Goal: Information Seeking & Learning: Learn about a topic

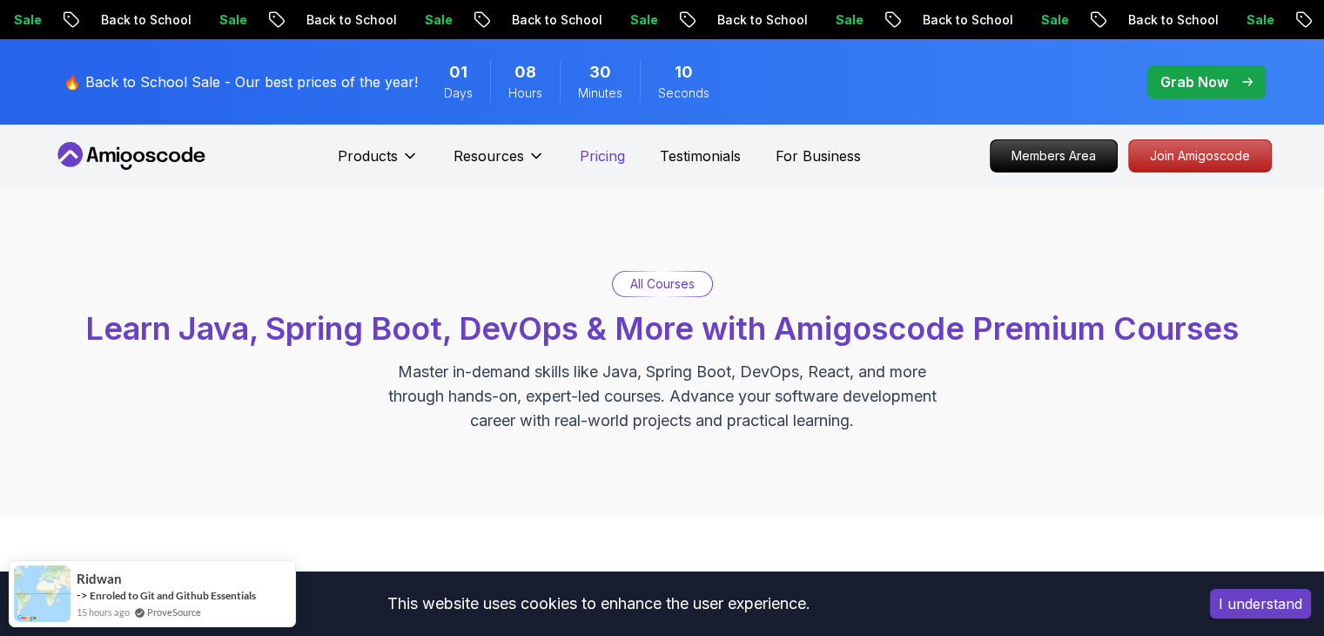
click at [594, 158] on p "Pricing" at bounding box center [602, 155] width 45 height 21
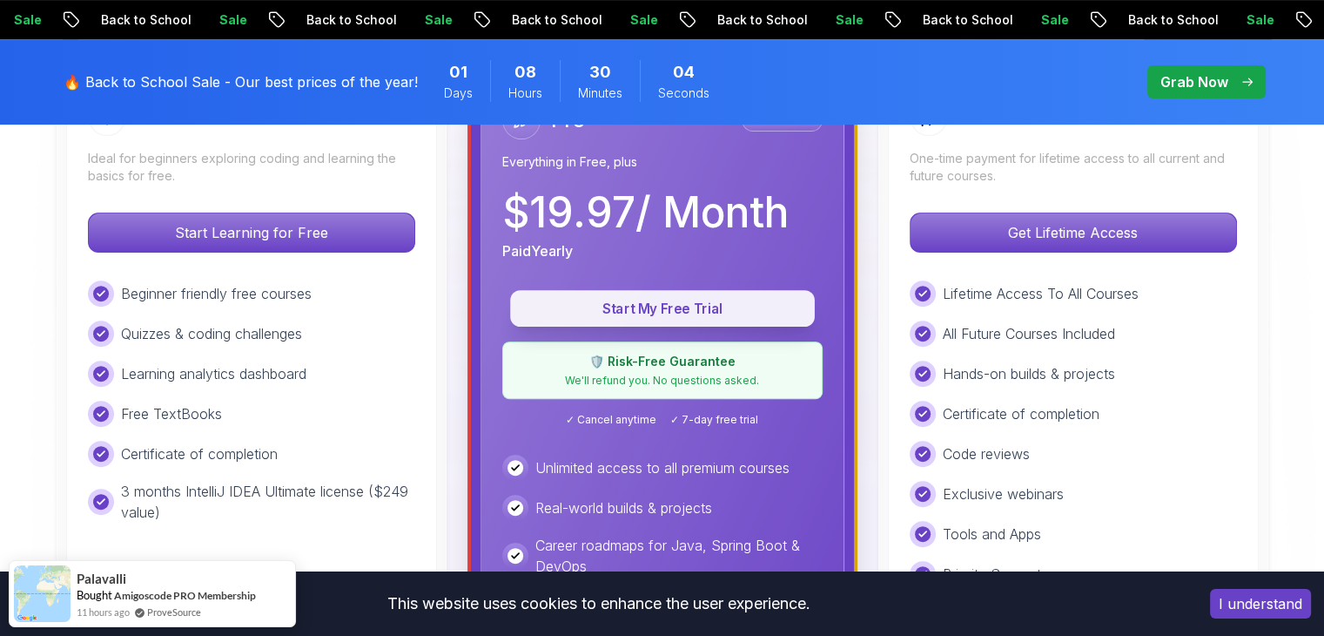
scroll to position [522, 0]
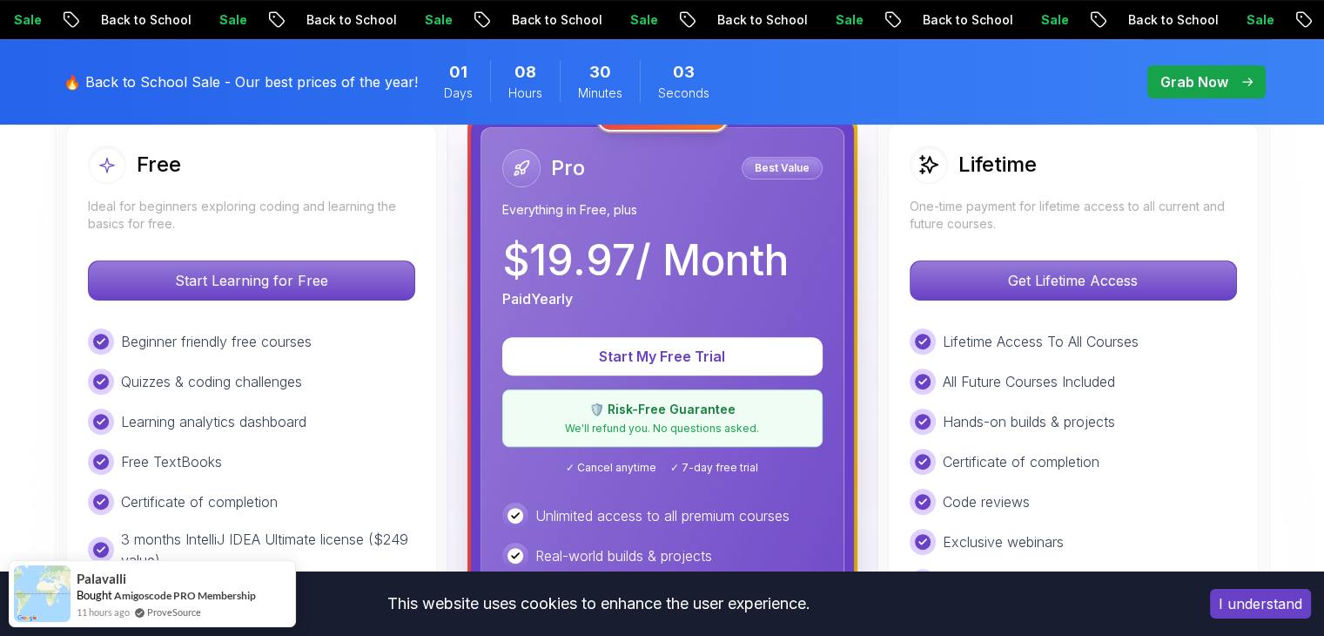
drag, startPoint x: 519, startPoint y: 264, endPoint x: 792, endPoint y: 255, distance: 273.5
click at [789, 255] on p "$ 19.97 / Month" at bounding box center [645, 260] width 286 height 42
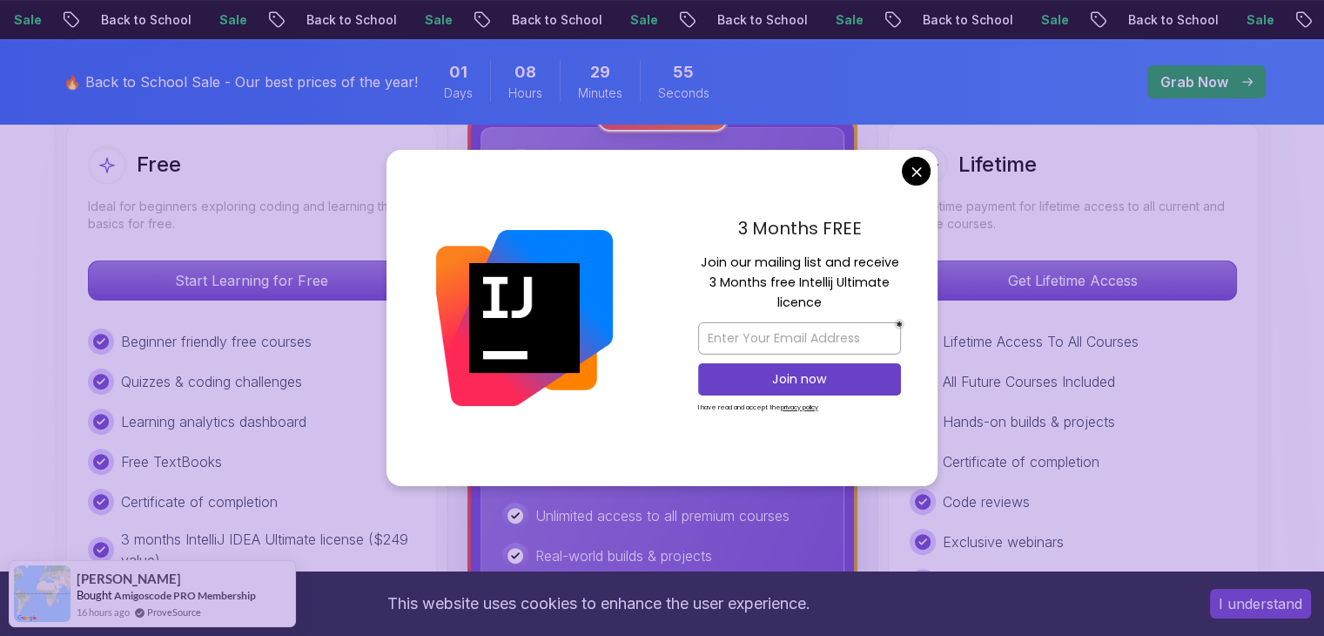
click at [902, 185] on div "3 Months FREE Join our mailing list and receive 3 Months free Intellij Ultimate…" at bounding box center [800, 318] width 276 height 336
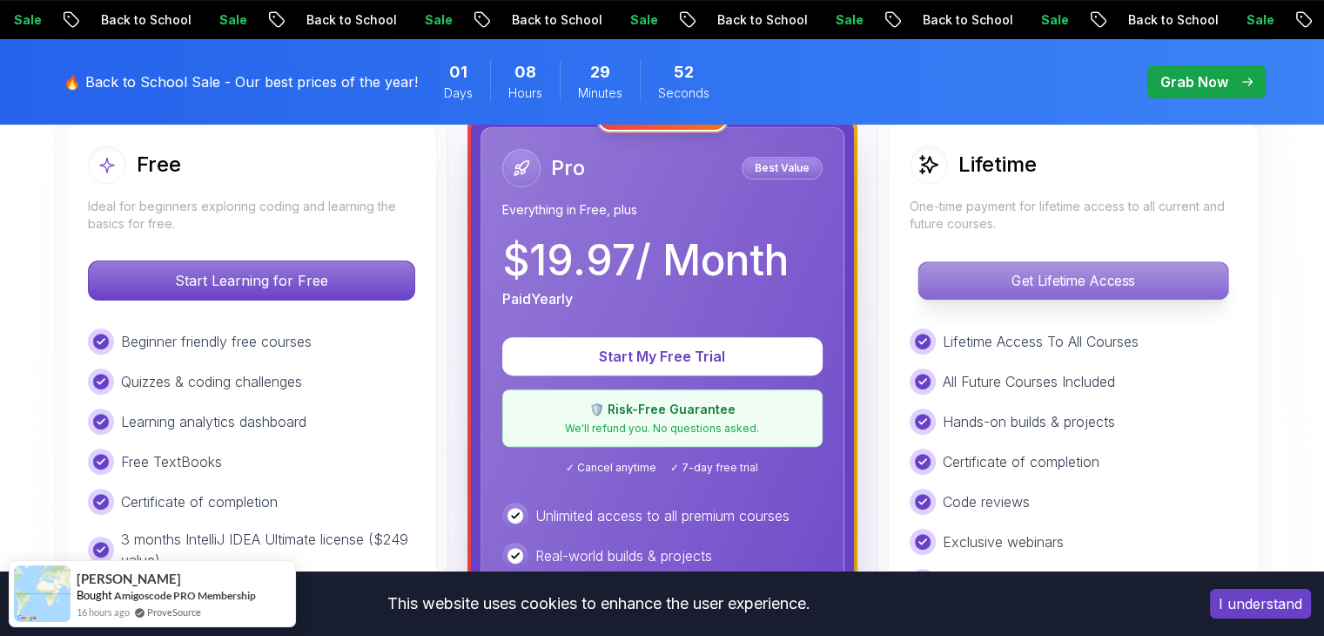
click at [998, 278] on p "Get Lifetime Access" at bounding box center [1073, 280] width 309 height 37
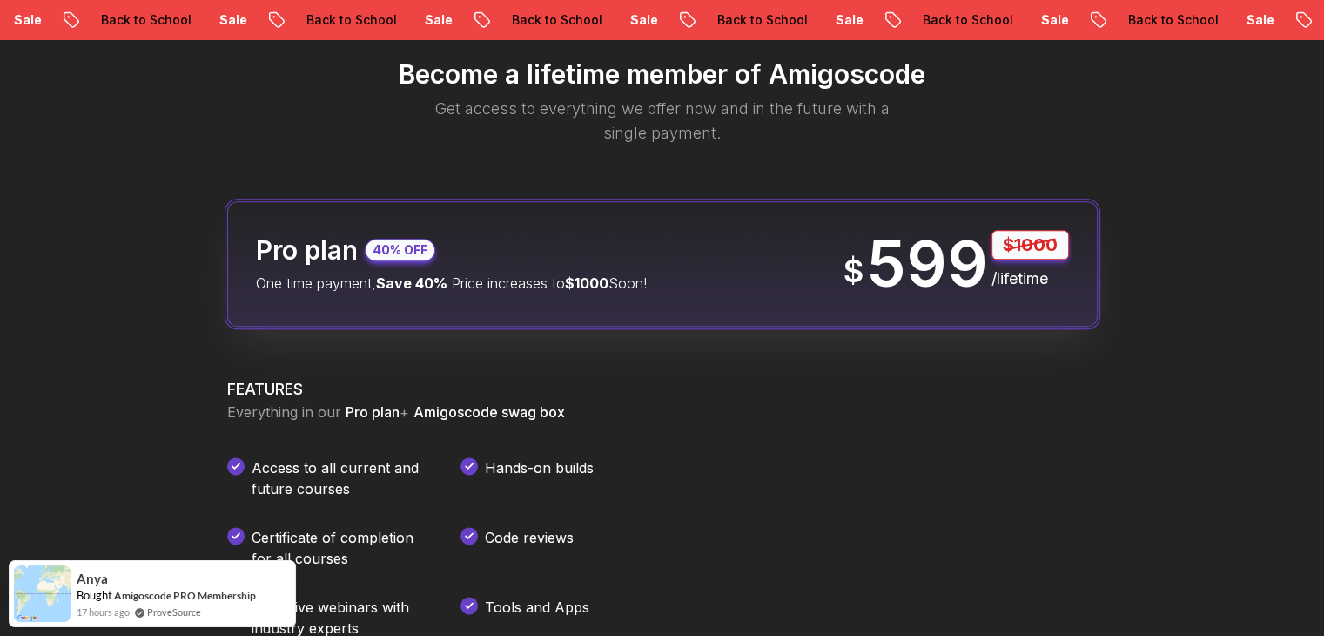
scroll to position [2351, 0]
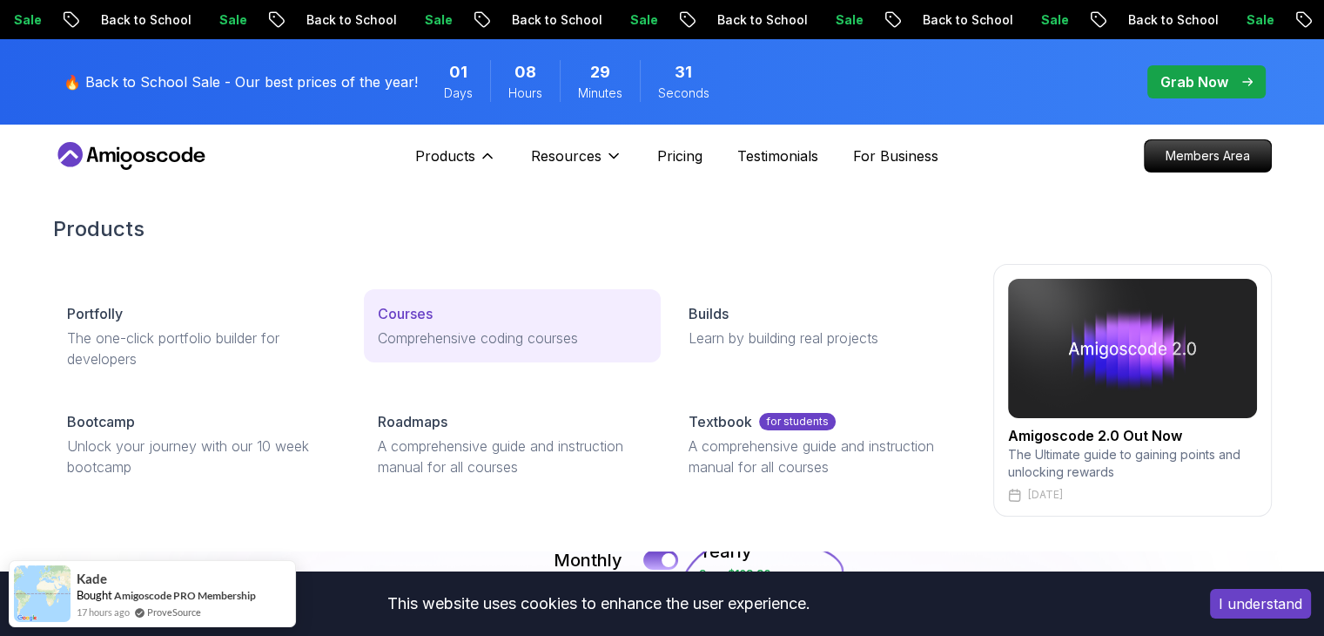
click at [407, 317] on p "Courses" at bounding box center [405, 313] width 55 height 21
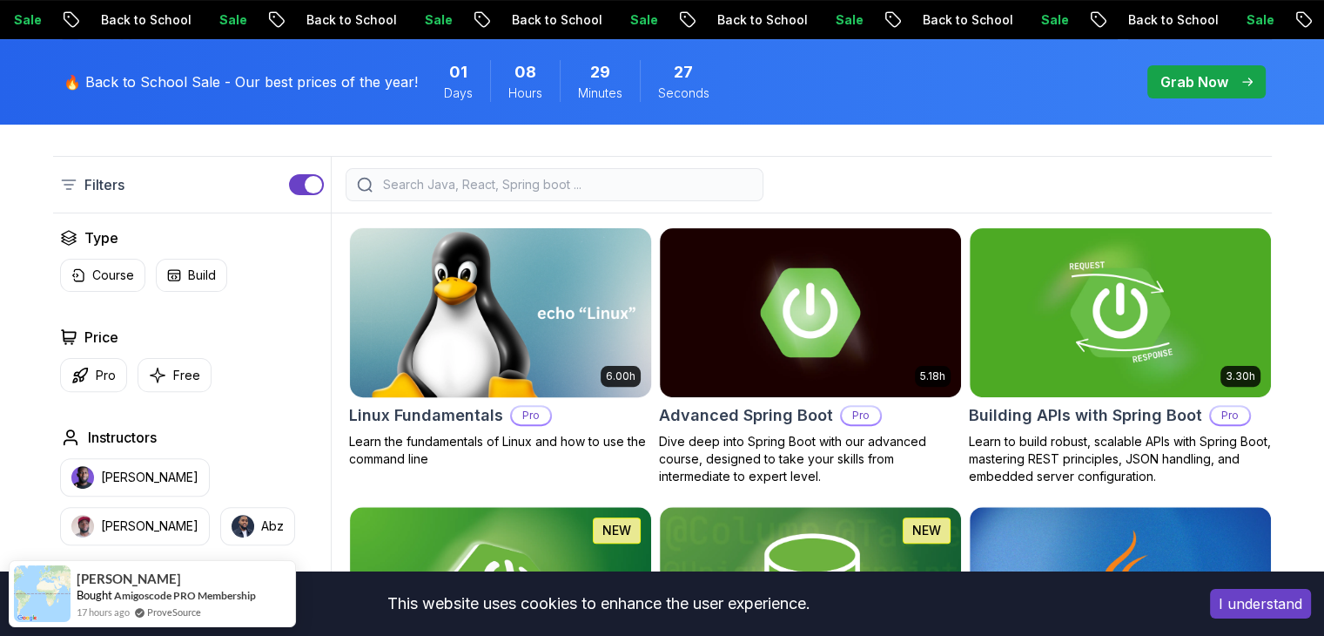
scroll to position [435, 0]
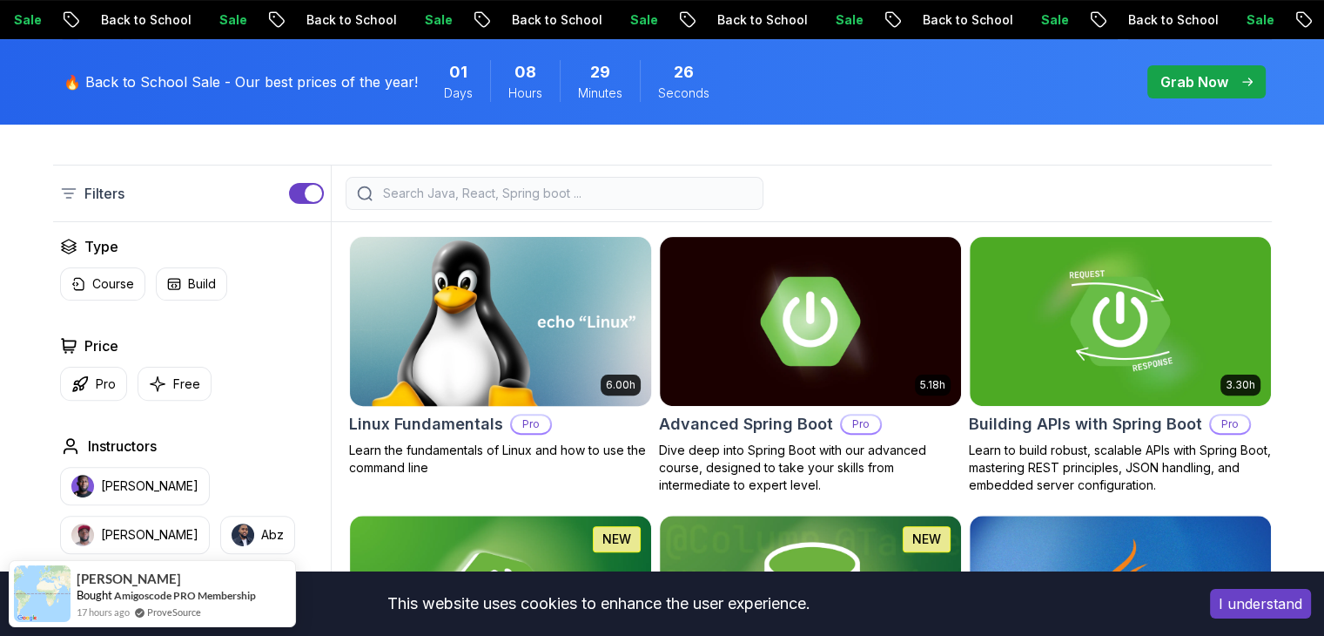
click at [528, 423] on p "Pro" at bounding box center [531, 423] width 38 height 17
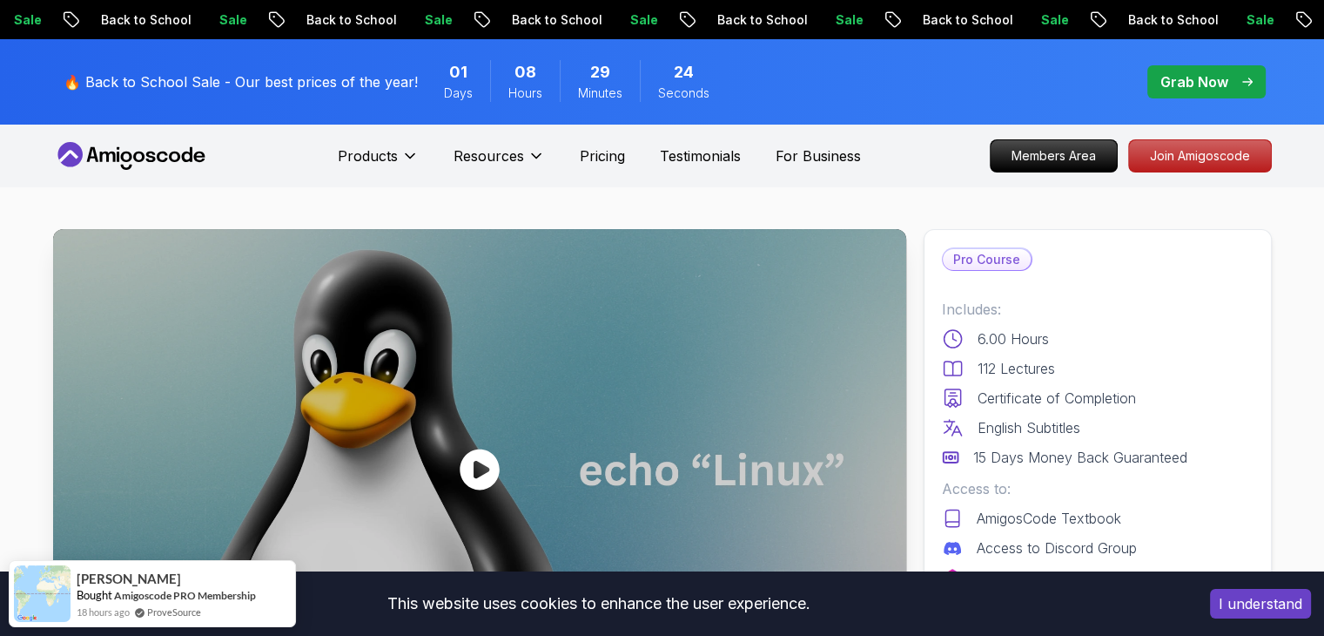
click at [991, 258] on p "Pro Course" at bounding box center [987, 259] width 88 height 21
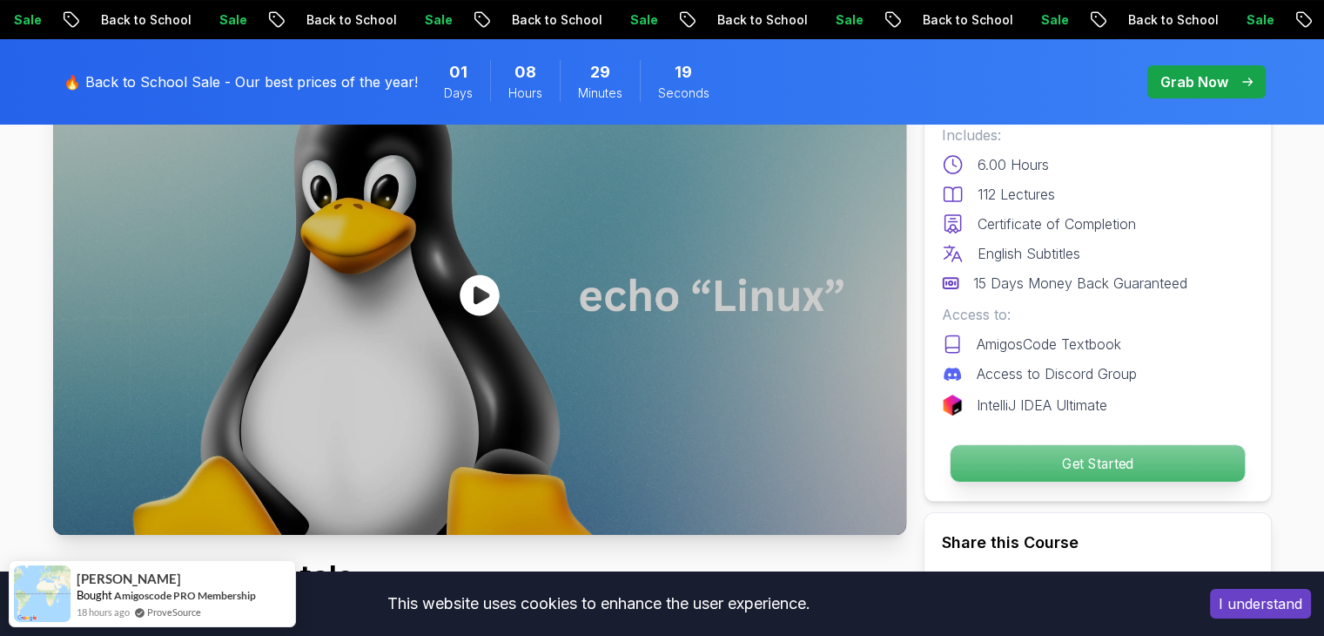
click at [1035, 450] on p "Get Started" at bounding box center [1097, 463] width 294 height 37
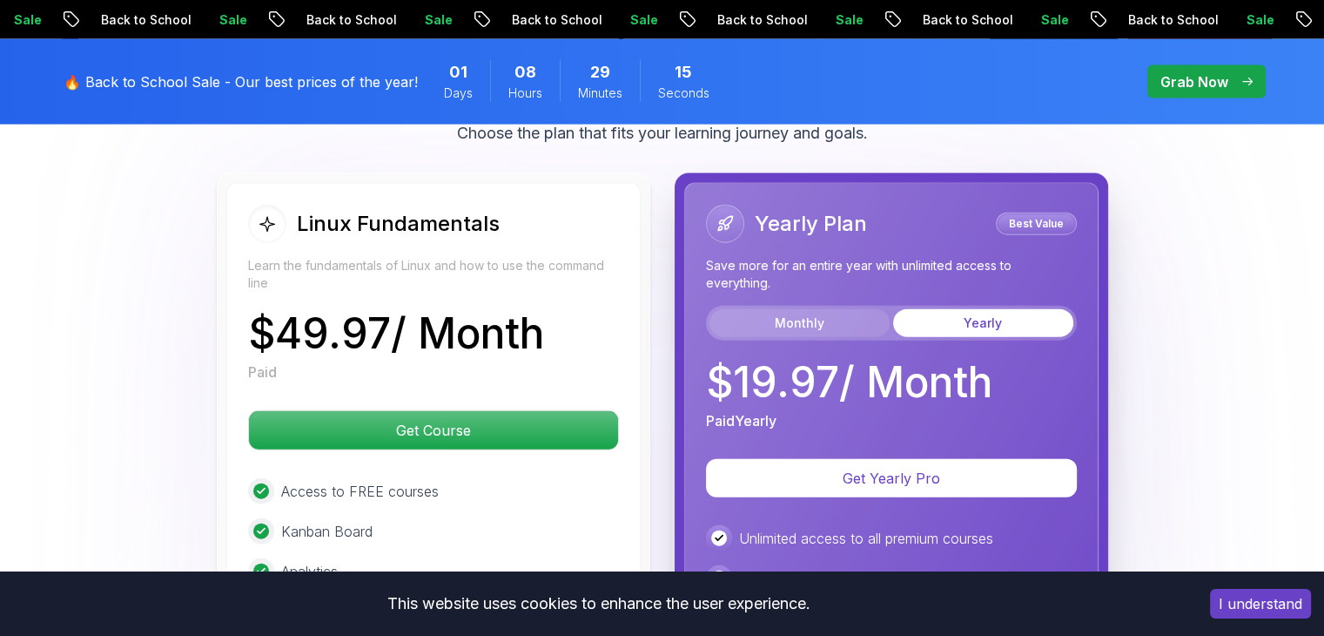
scroll to position [3942, 0]
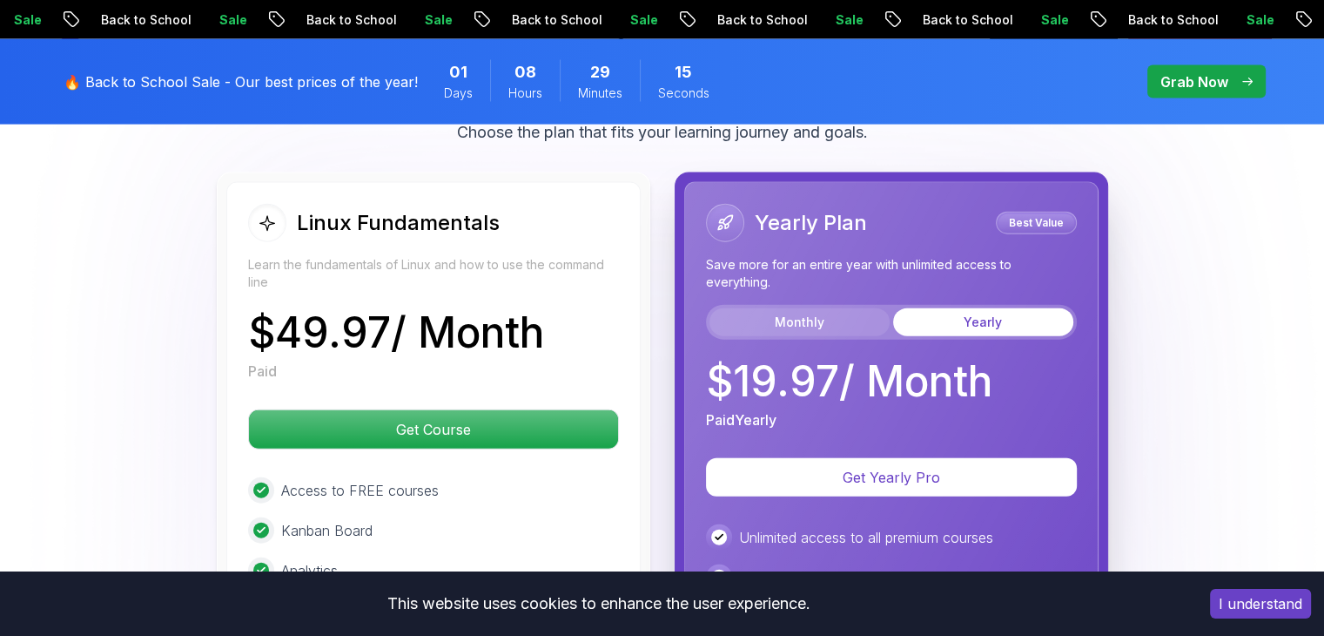
click at [825, 308] on button "Monthly" at bounding box center [800, 322] width 180 height 28
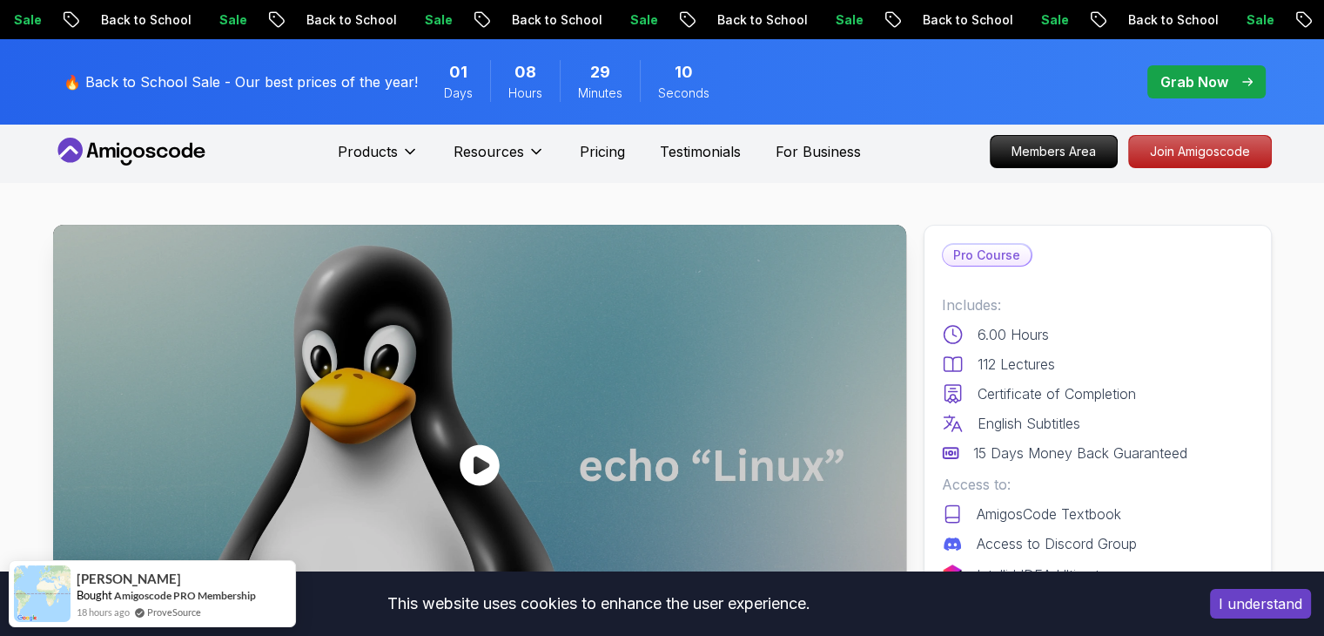
scroll to position [0, 0]
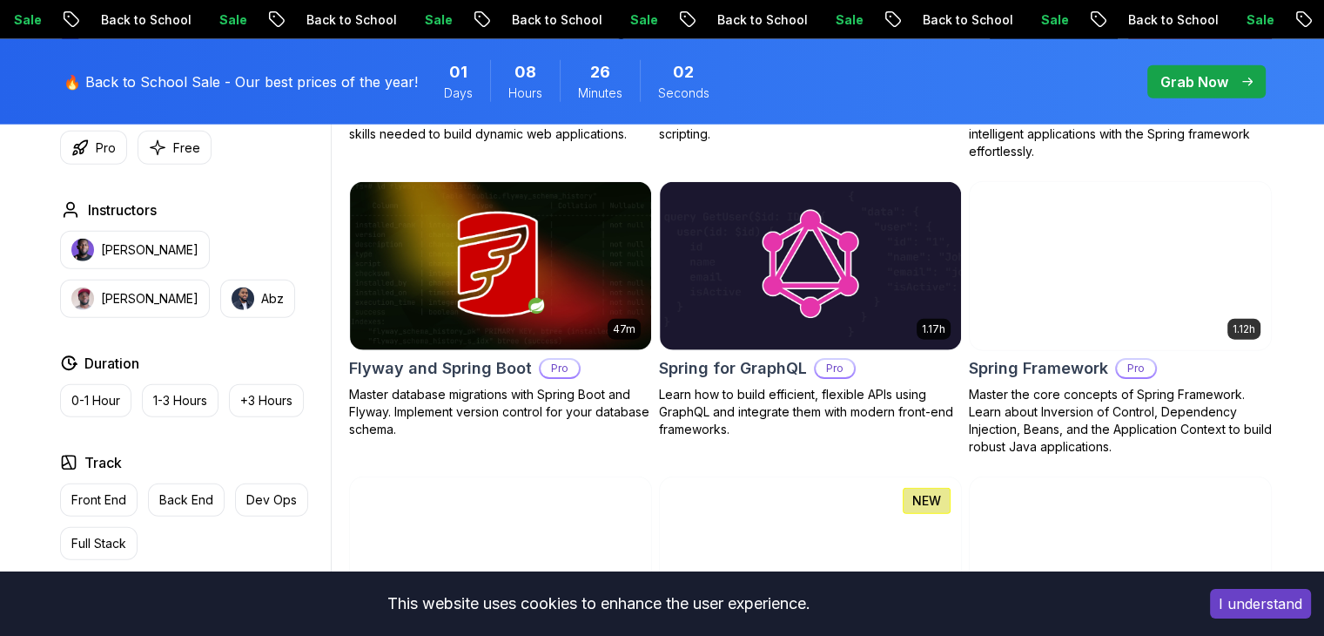
scroll to position [4353, 0]
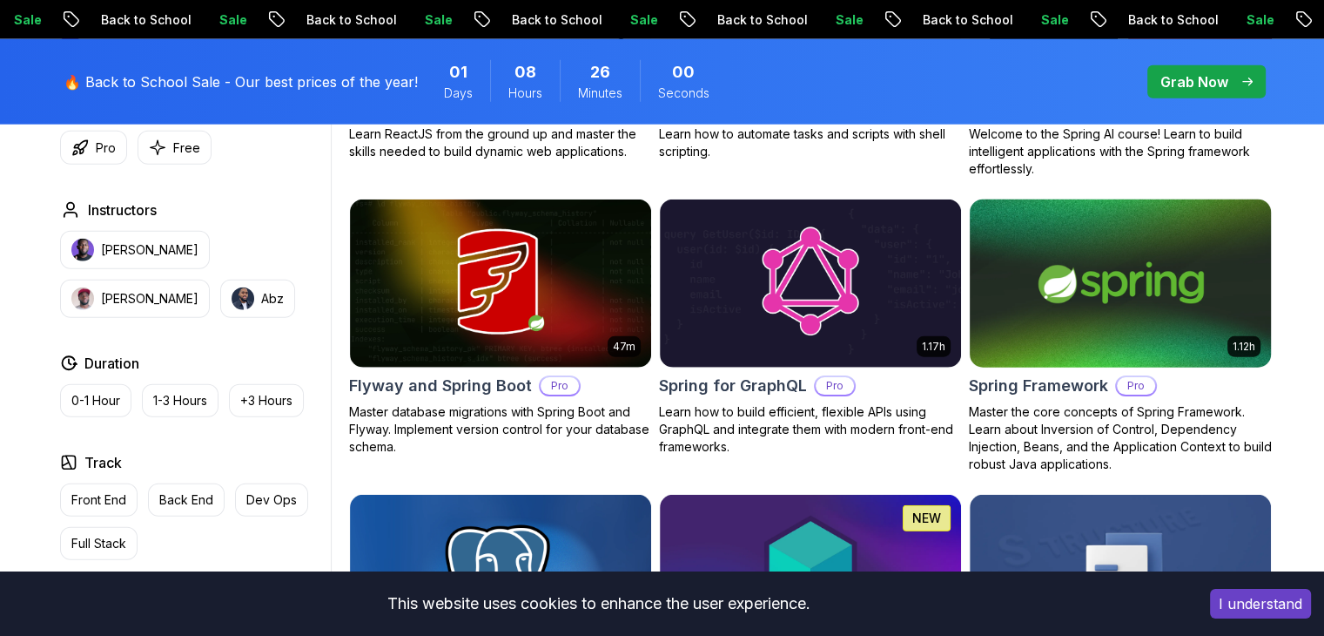
click at [1021, 253] on img at bounding box center [1120, 283] width 316 height 177
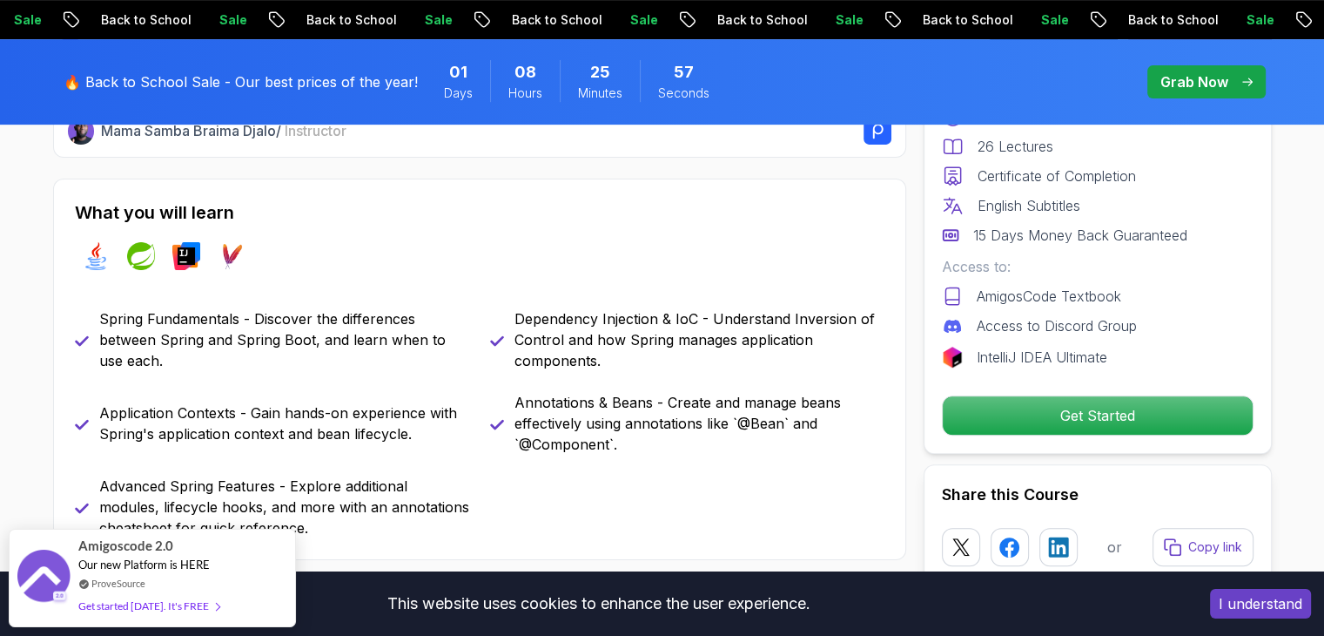
scroll to position [697, 0]
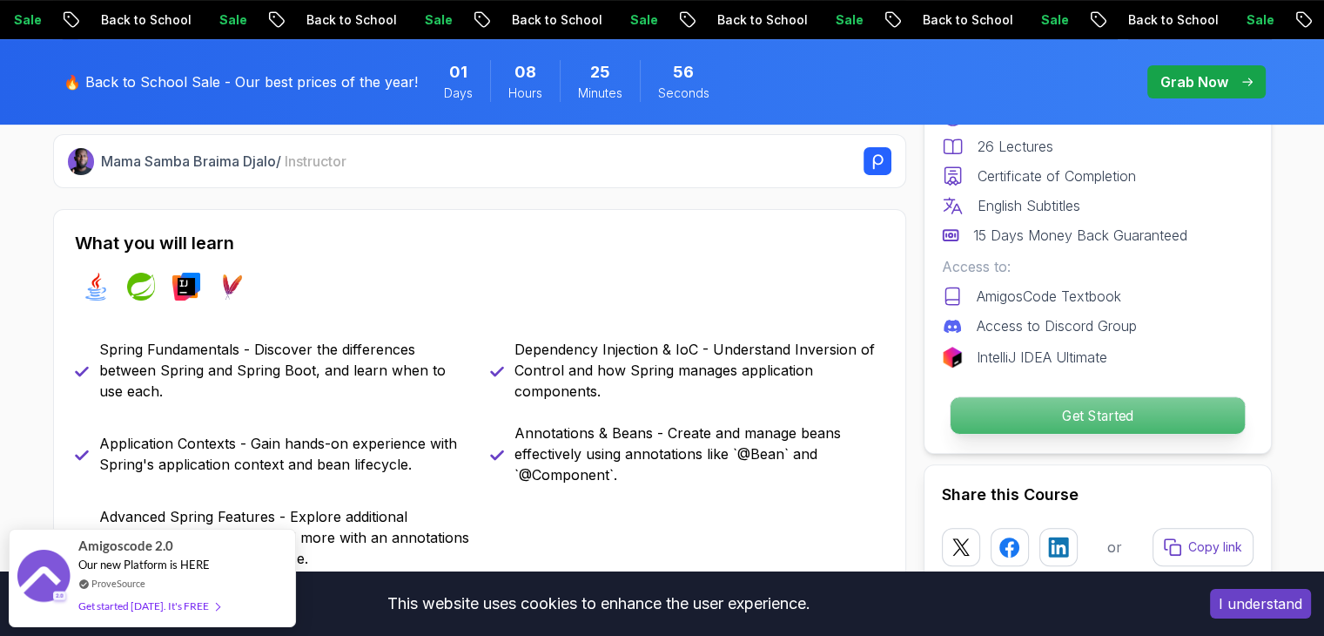
click at [1091, 421] on p "Get Started" at bounding box center [1097, 415] width 294 height 37
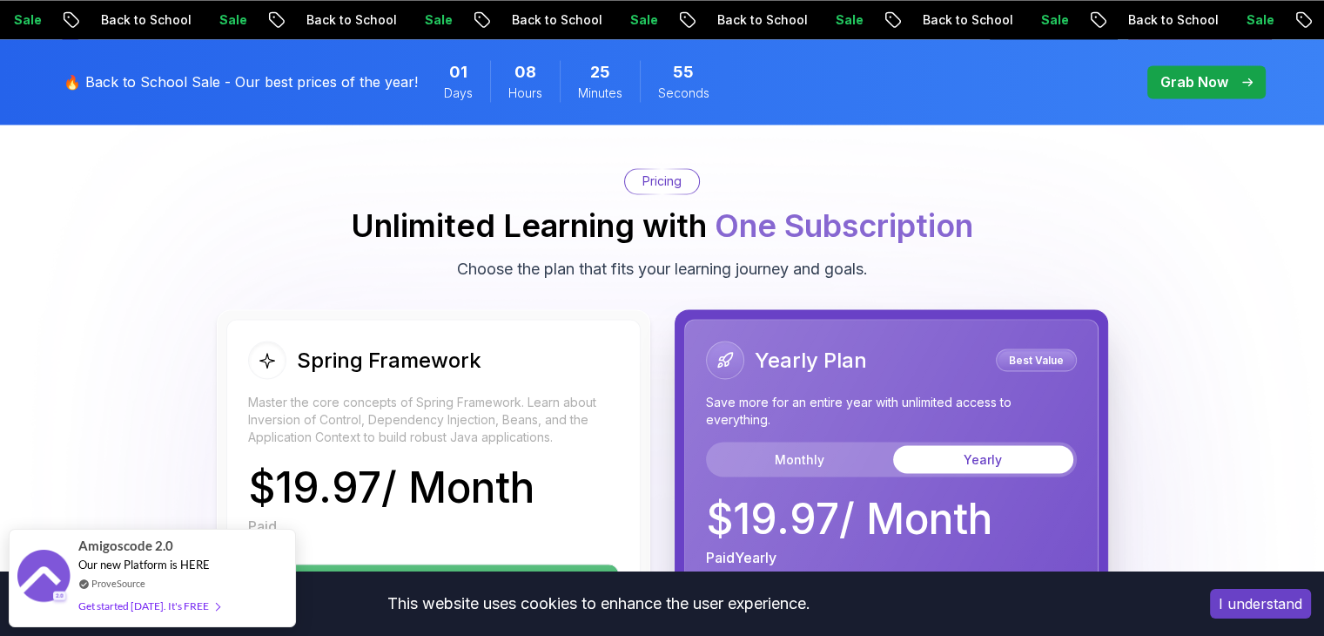
scroll to position [3029, 0]
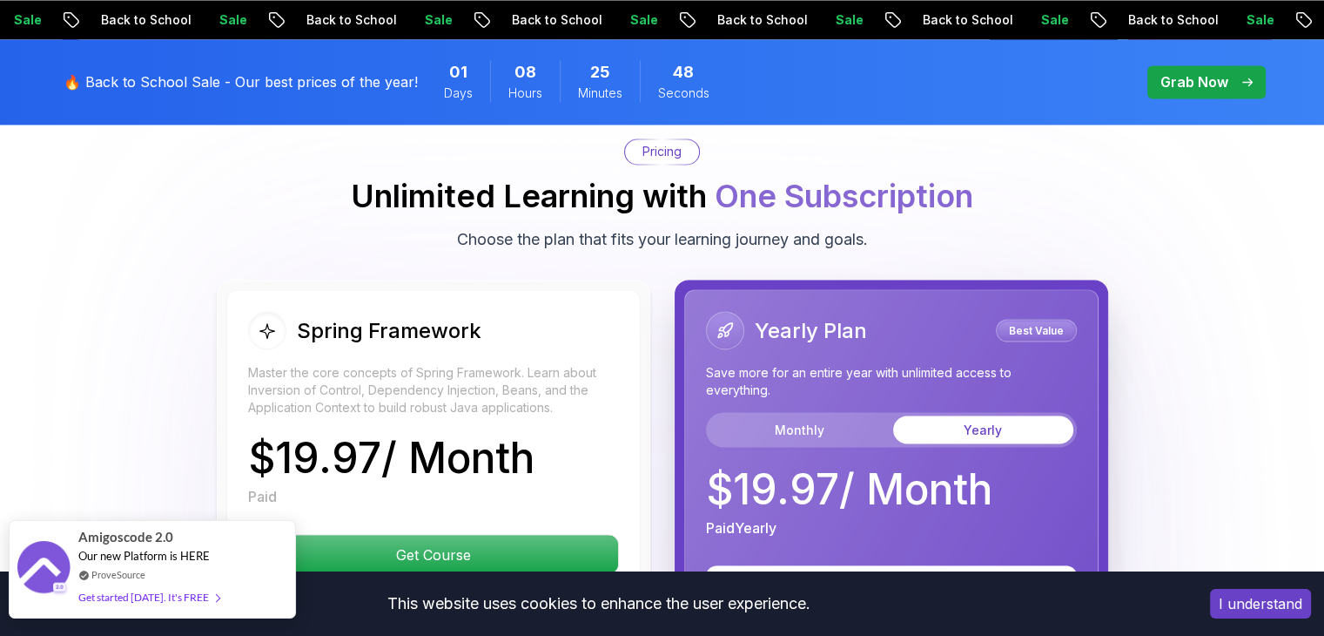
click at [117, 596] on div "Get started [DATE]. It's FREE" at bounding box center [148, 597] width 141 height 20
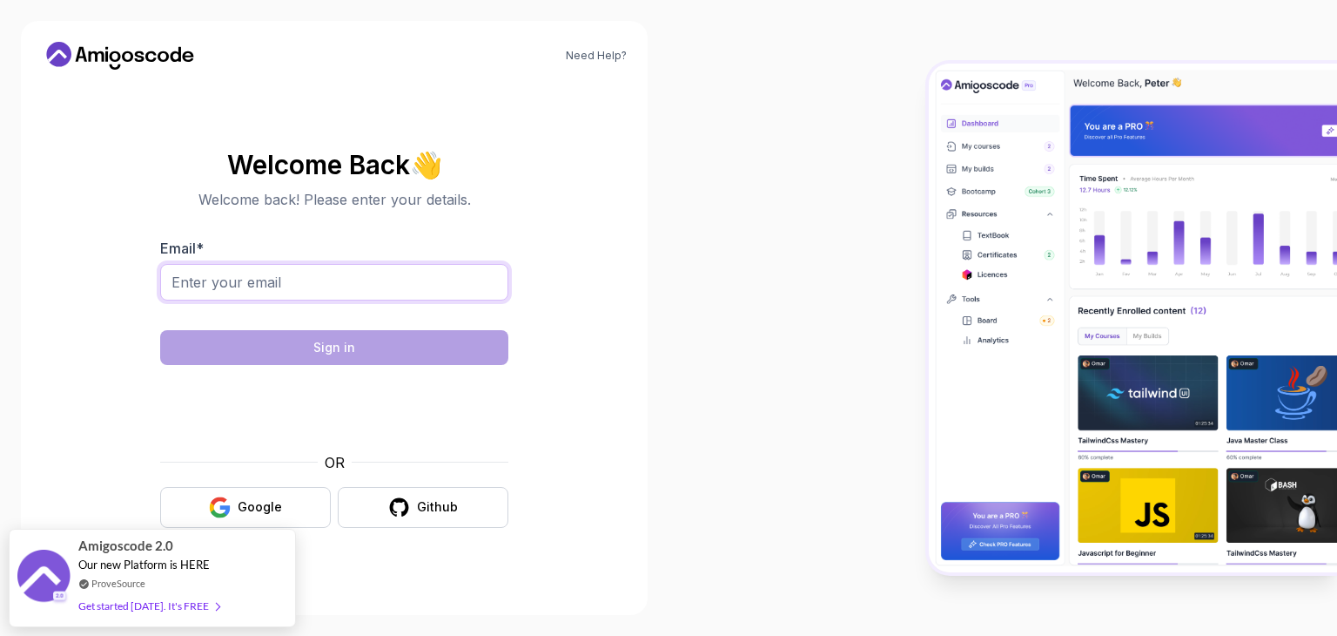
click at [327, 275] on input "Email *" at bounding box center [334, 282] width 348 height 37
type input "[EMAIL_ADDRESS][DOMAIN_NAME]"
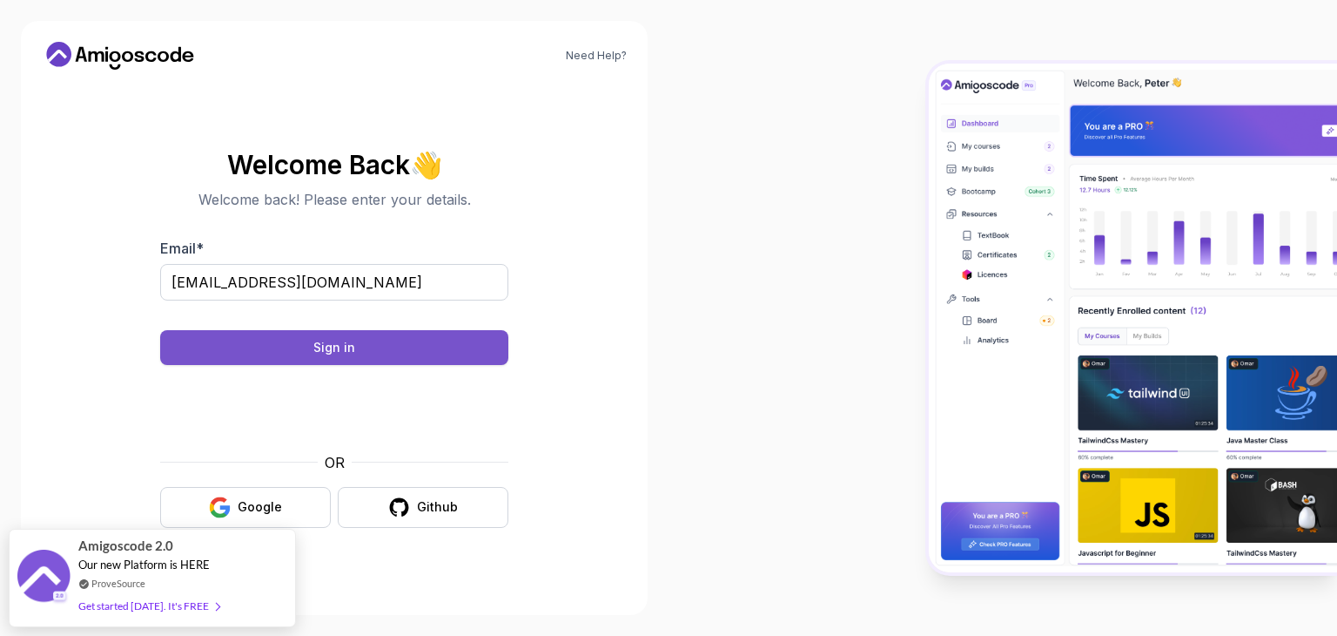
click at [428, 347] on button "Sign in" at bounding box center [334, 347] width 348 height 35
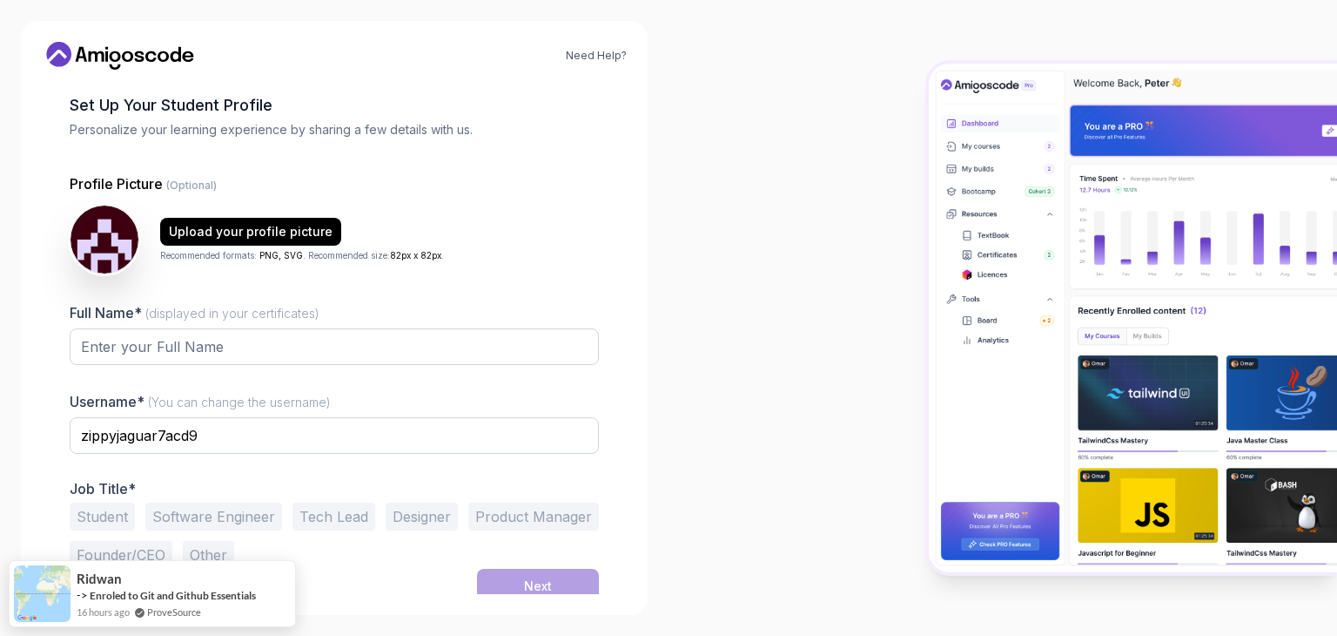
scroll to position [91, 0]
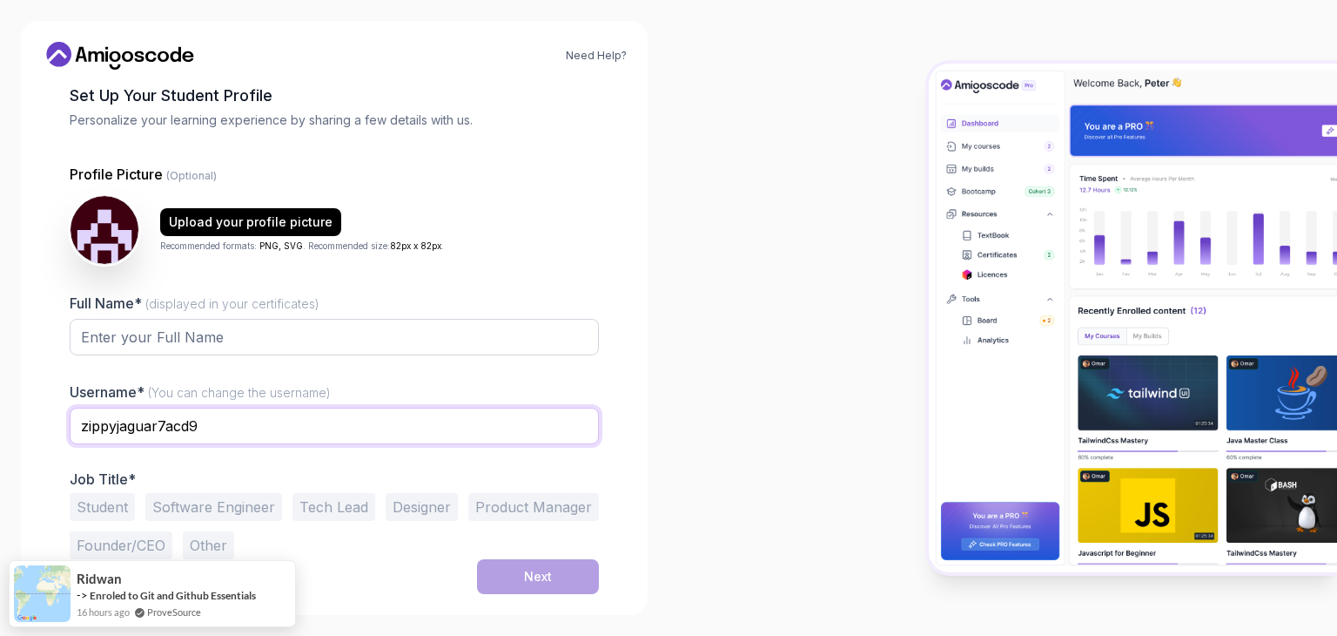
drag, startPoint x: 218, startPoint y: 429, endPoint x: 68, endPoint y: 419, distance: 150.1
click at [70, 421] on input "zippyjaguar7acd9" at bounding box center [334, 425] width 529 height 37
type input "Etch"
click at [56, 405] on div "1 Set Up Your Profile 1 Set Up Your Profile 2 Let's Get to Know You Set Up Your…" at bounding box center [334, 248] width 585 height 510
click at [129, 503] on button "Student" at bounding box center [102, 507] width 65 height 28
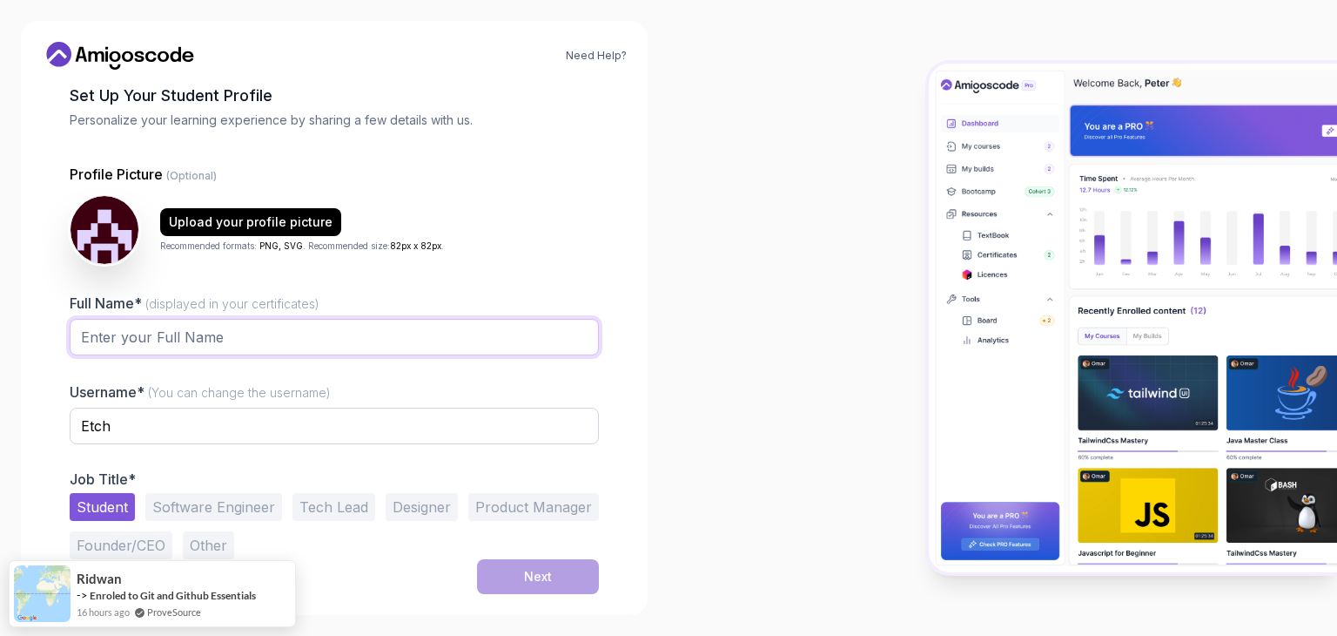
click at [168, 344] on input "Full Name* (displayed in your certificates)" at bounding box center [334, 337] width 529 height 37
click at [224, 343] on input "Full Name* (displayed in your certificates)" at bounding box center [334, 337] width 529 height 37
type input "Hesham ELshimy"
click at [529, 562] on button "Next" at bounding box center [538, 576] width 122 height 35
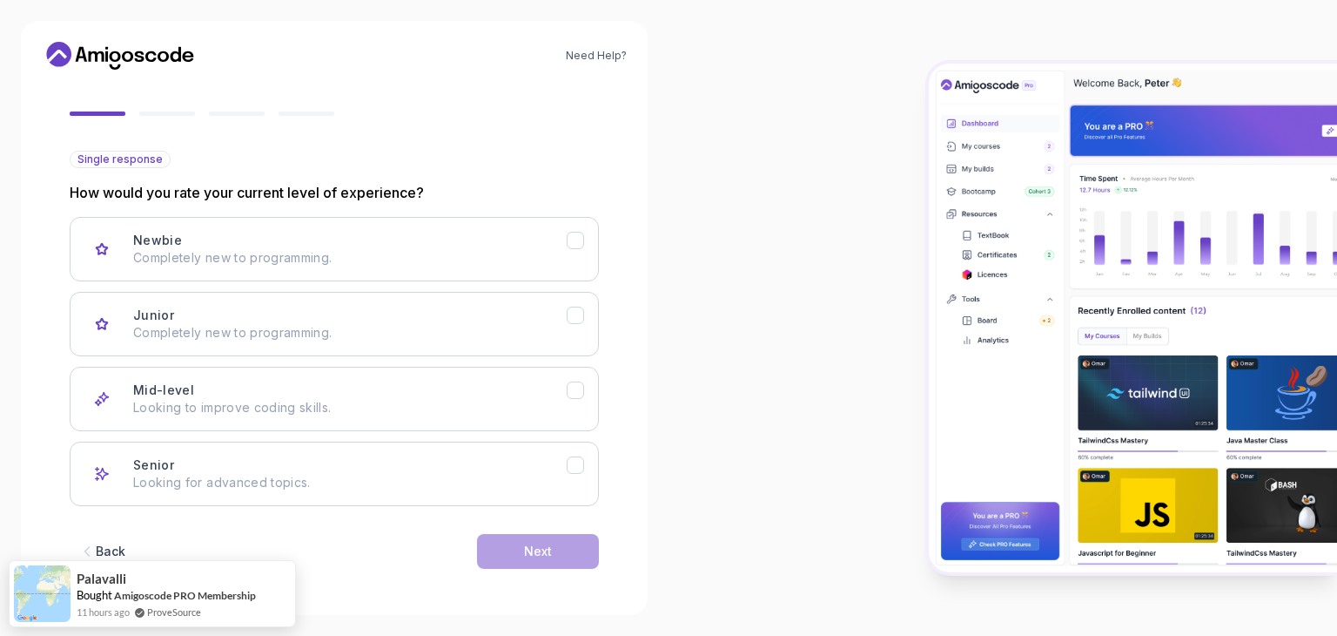
scroll to position [144, 0]
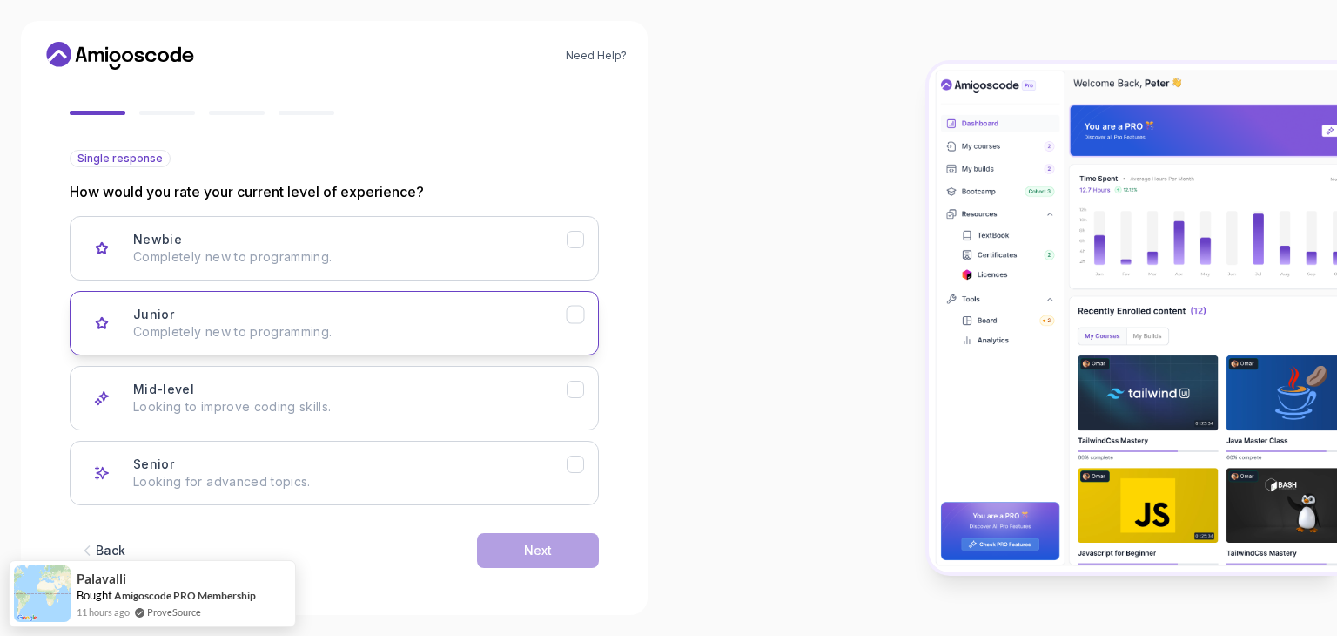
click at [249, 306] on div "Junior Completely new to programming." at bounding box center [350, 323] width 434 height 35
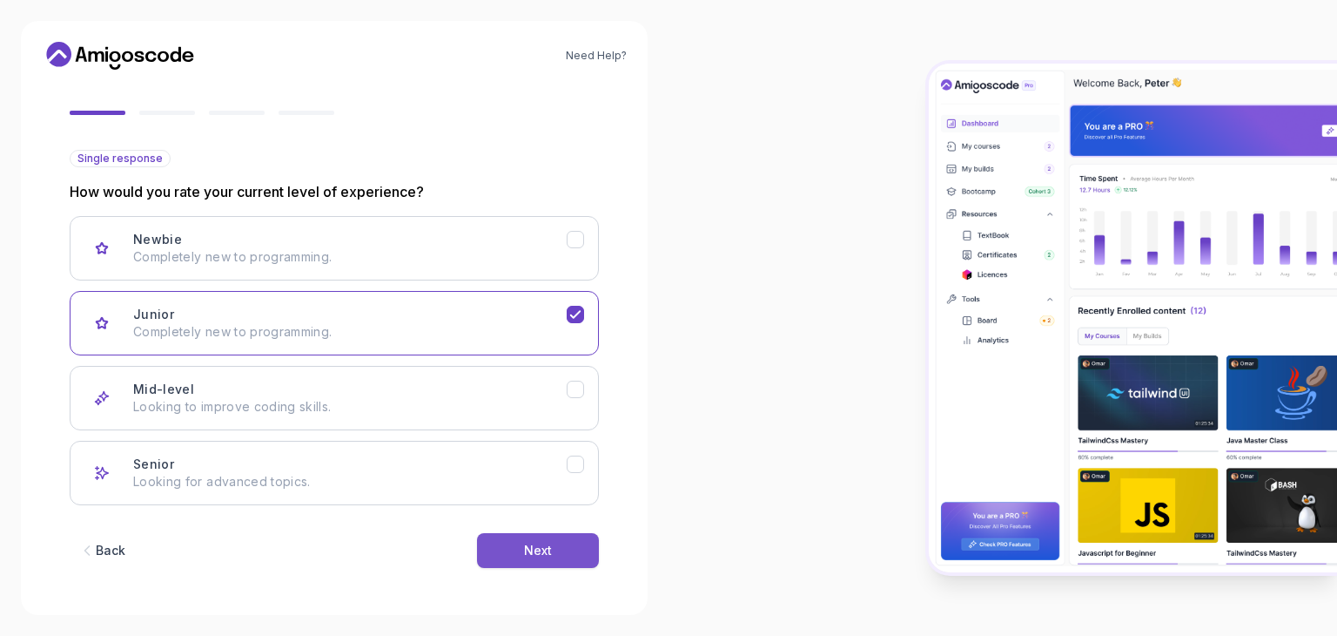
click at [538, 544] on div "Next" at bounding box center [538, 550] width 28 height 17
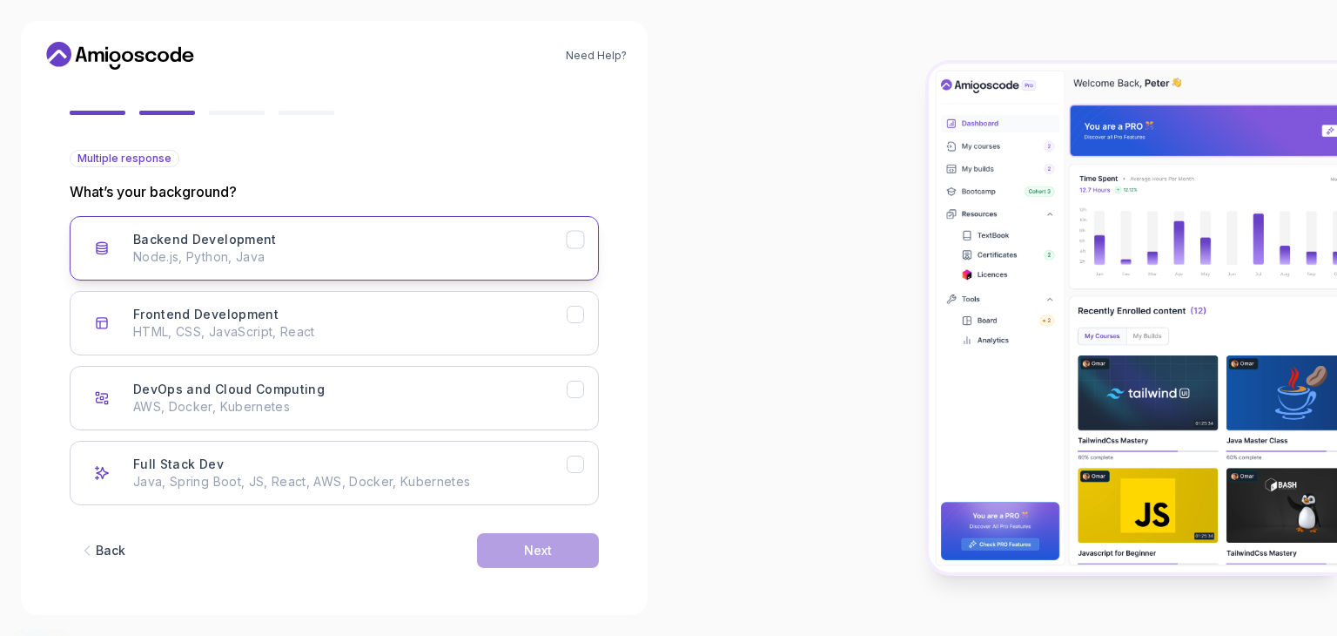
click at [209, 256] on p "Node.js, Python, Java" at bounding box center [350, 256] width 434 height 17
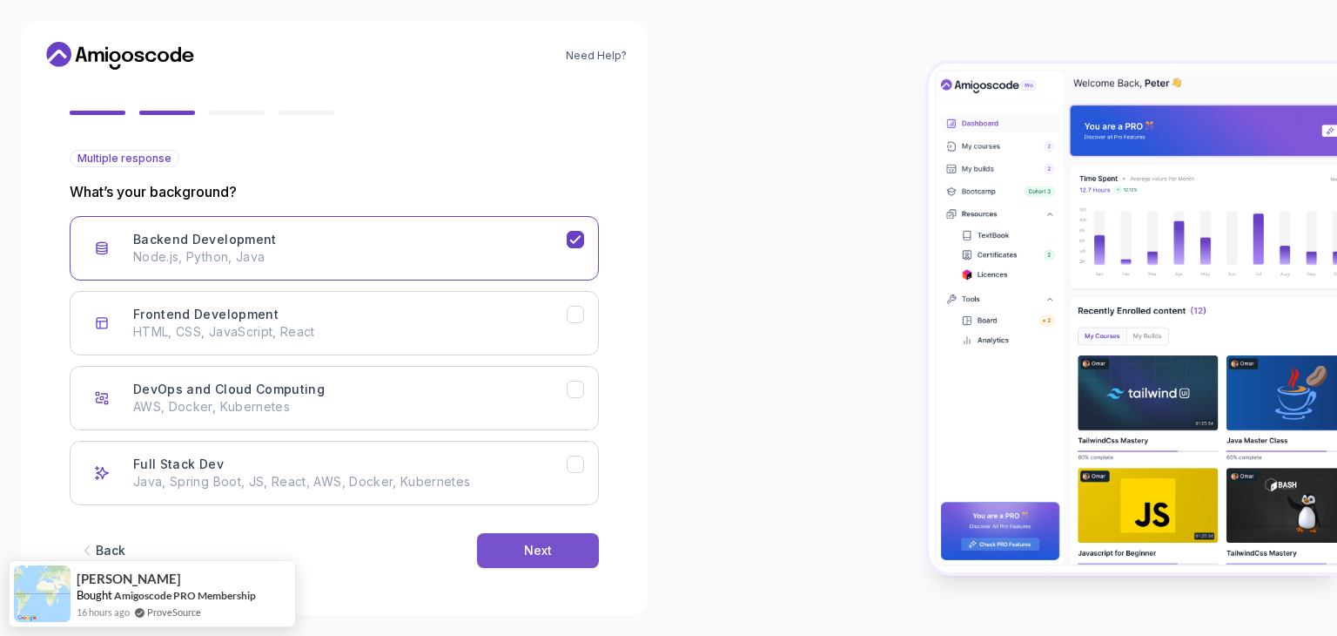
click at [512, 549] on button "Next" at bounding box center [538, 550] width 122 height 35
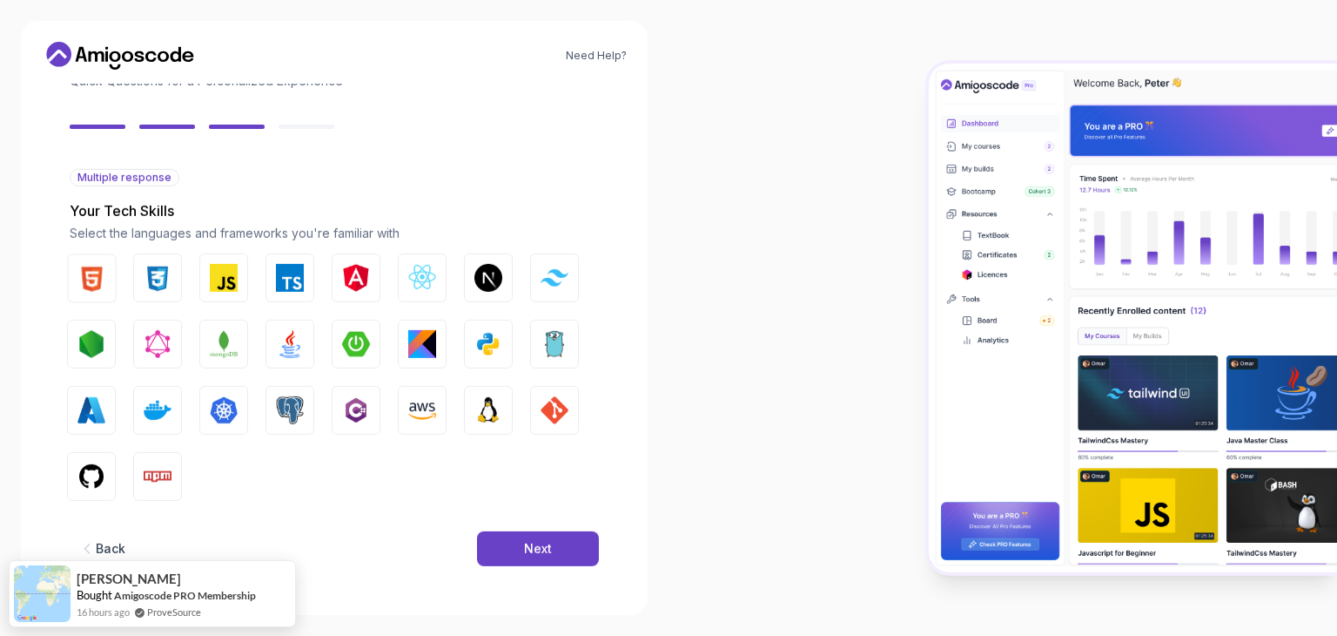
scroll to position [125, 0]
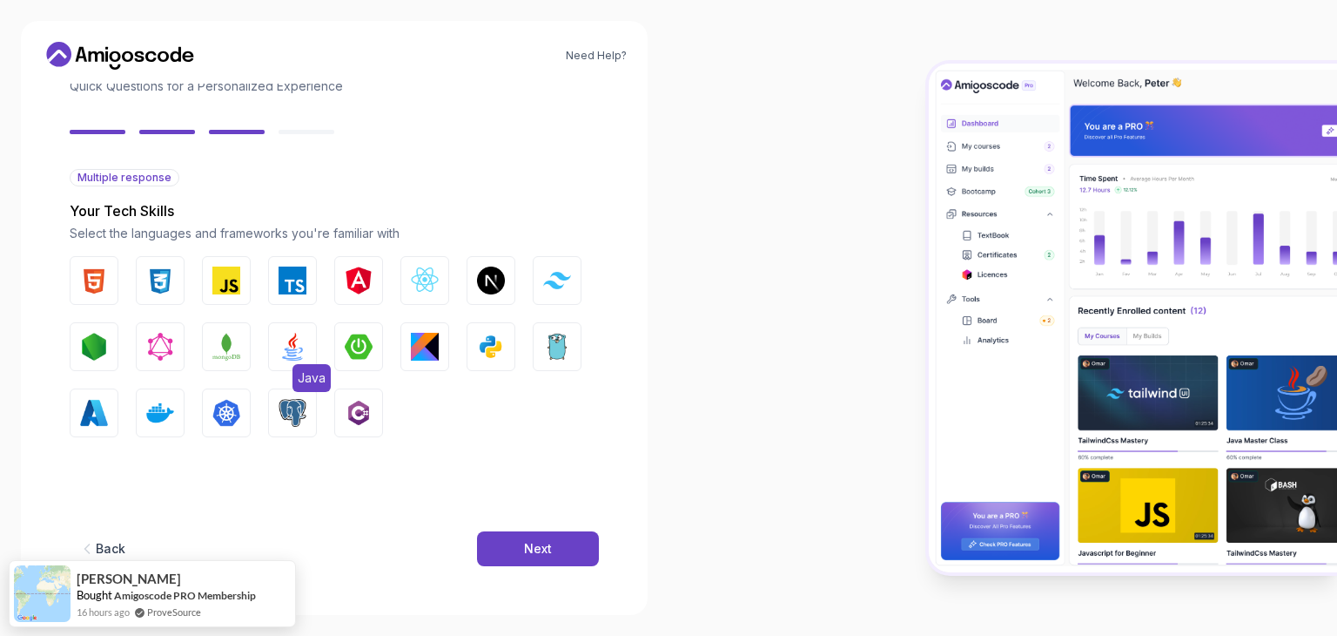
click at [282, 337] on img "button" at bounding box center [293, 347] width 28 height 28
click at [545, 359] on img "button" at bounding box center [557, 347] width 28 height 28
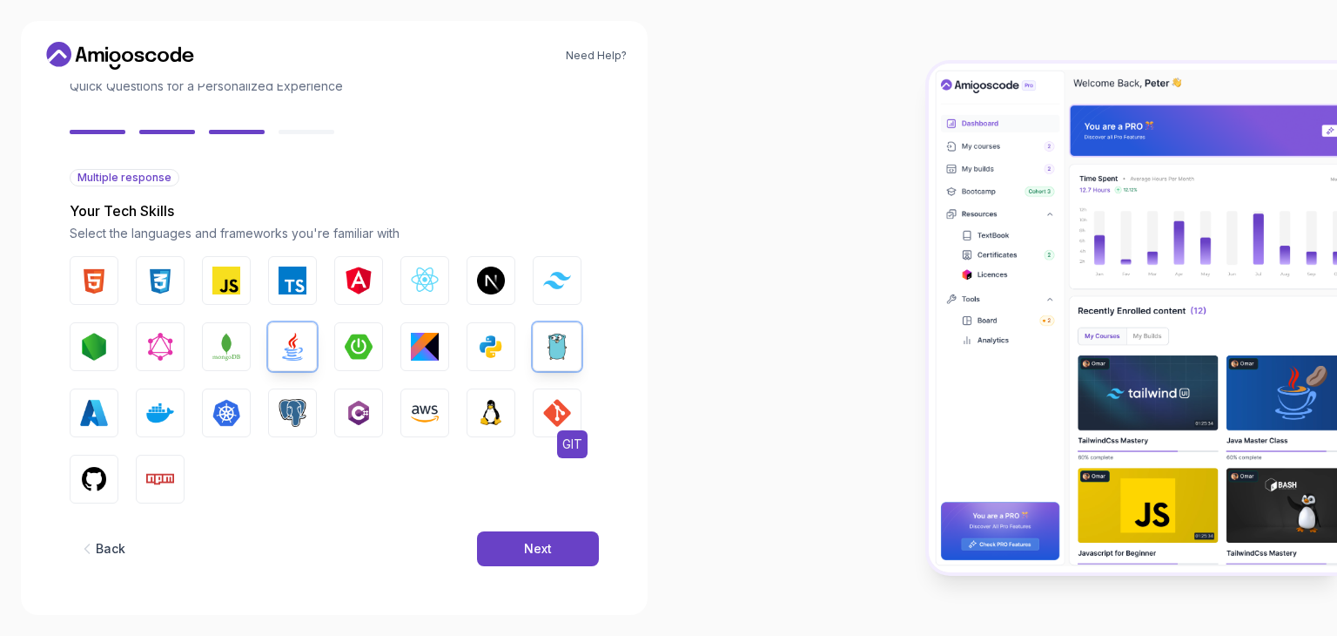
click at [575, 412] on button "GIT" at bounding box center [557, 412] width 49 height 49
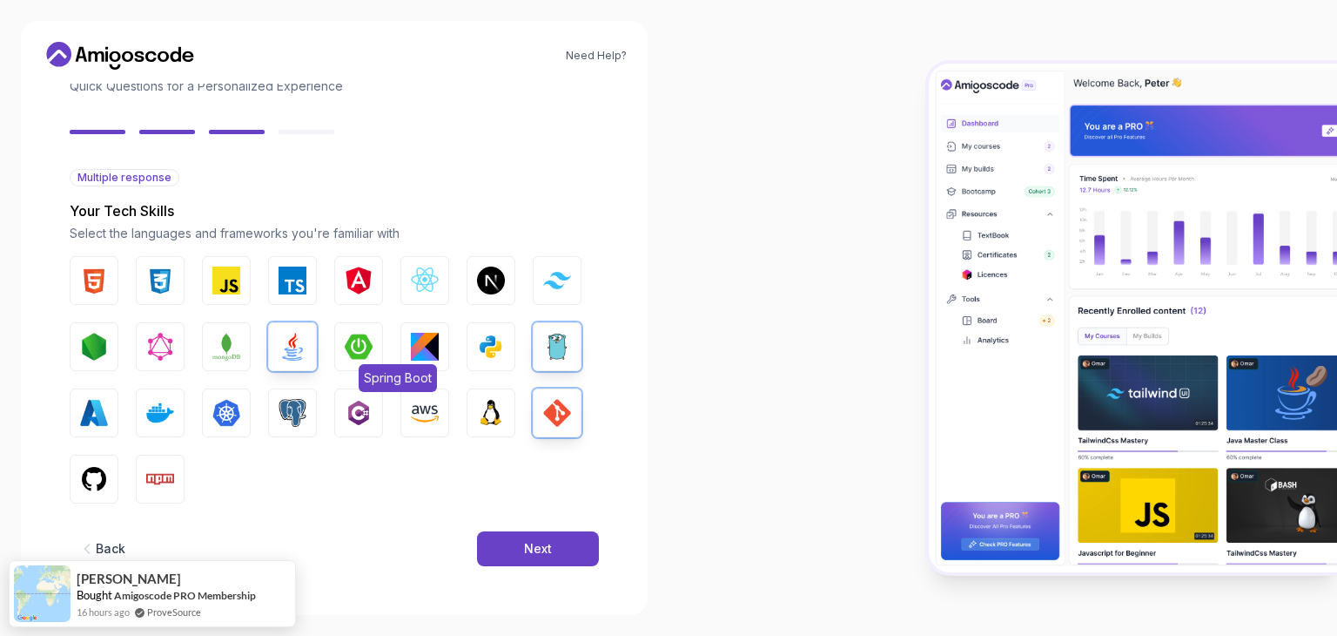
click at [372, 351] on img "button" at bounding box center [359, 347] width 28 height 28
click at [108, 461] on button "GitHub" at bounding box center [94, 478] width 49 height 49
click at [524, 550] on div "Next" at bounding box center [538, 548] width 28 height 17
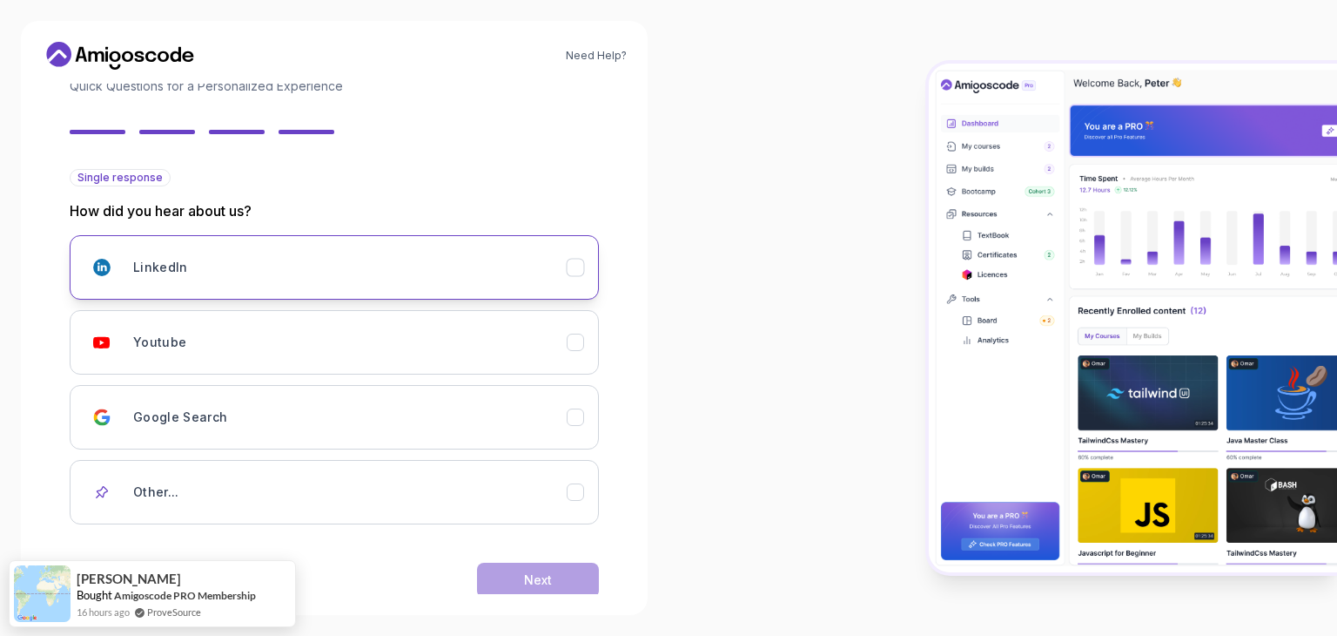
click at [417, 273] on div "LinkedIn" at bounding box center [350, 267] width 434 height 35
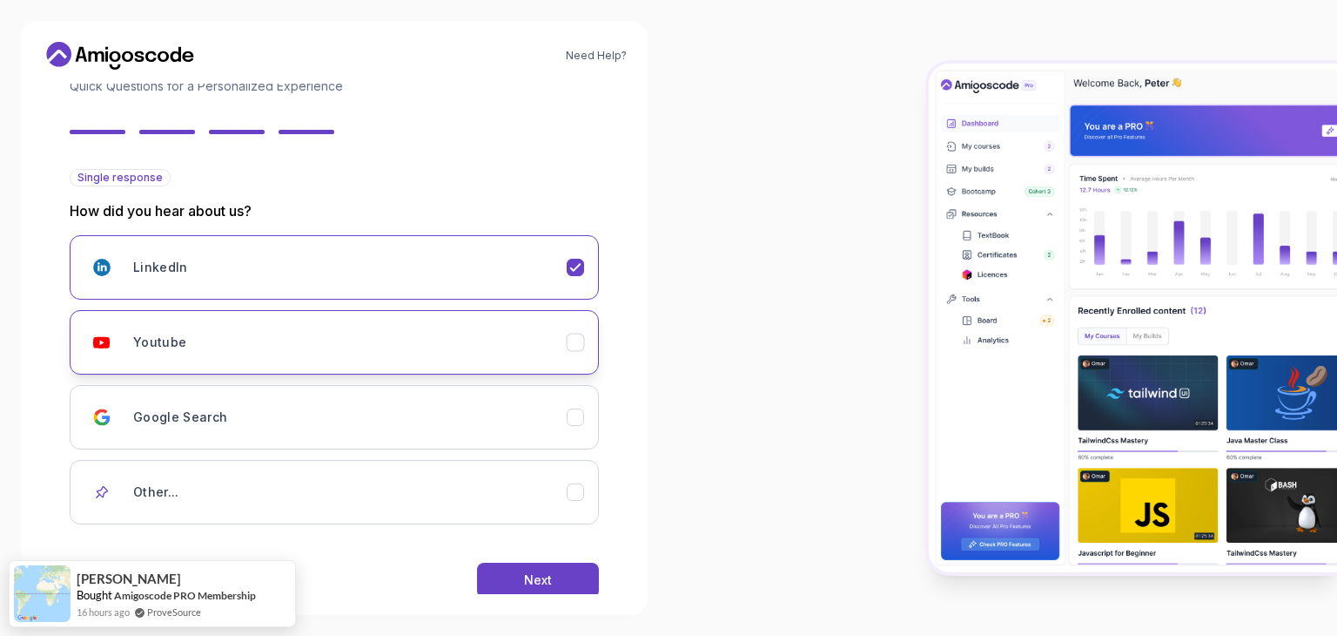
click at [372, 342] on div "Youtube" at bounding box center [350, 342] width 434 height 35
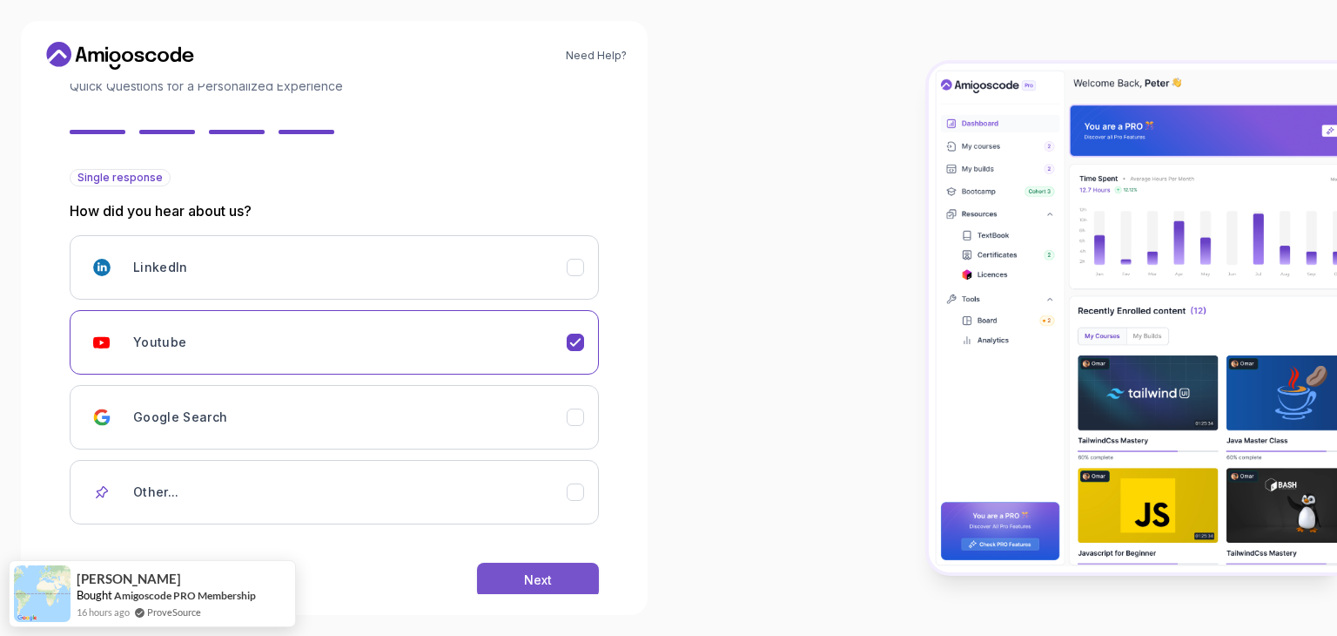
click at [528, 578] on div "Next" at bounding box center [538, 579] width 28 height 17
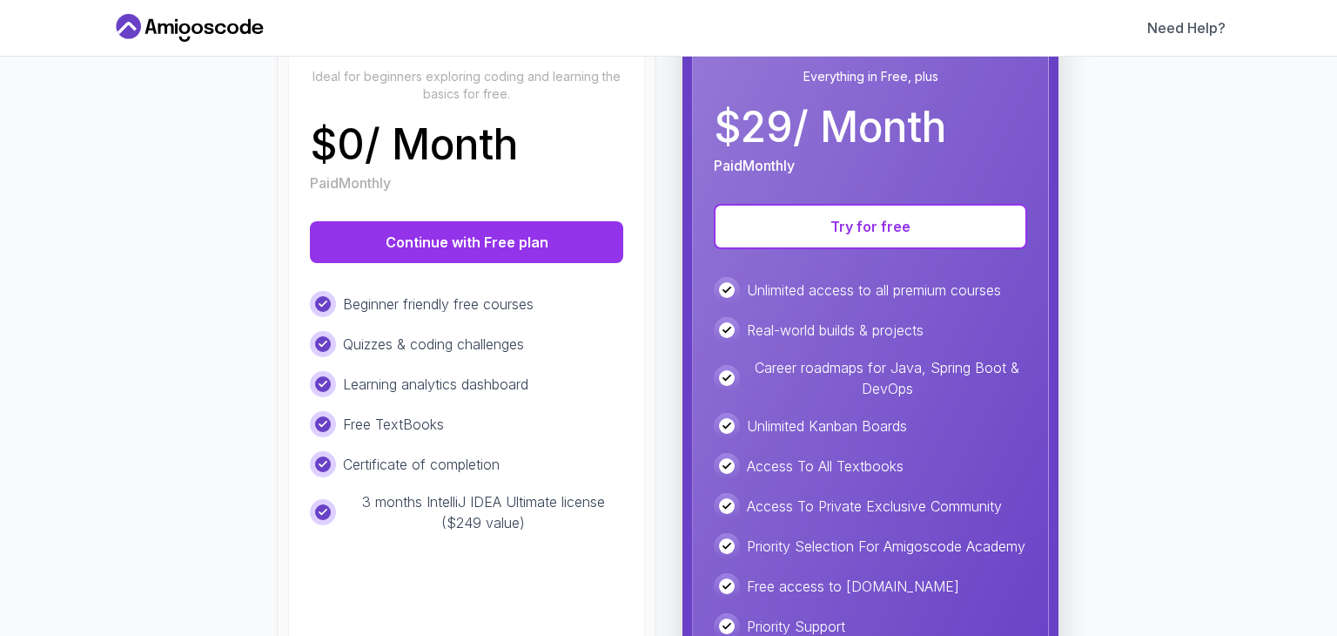
scroll to position [261, 0]
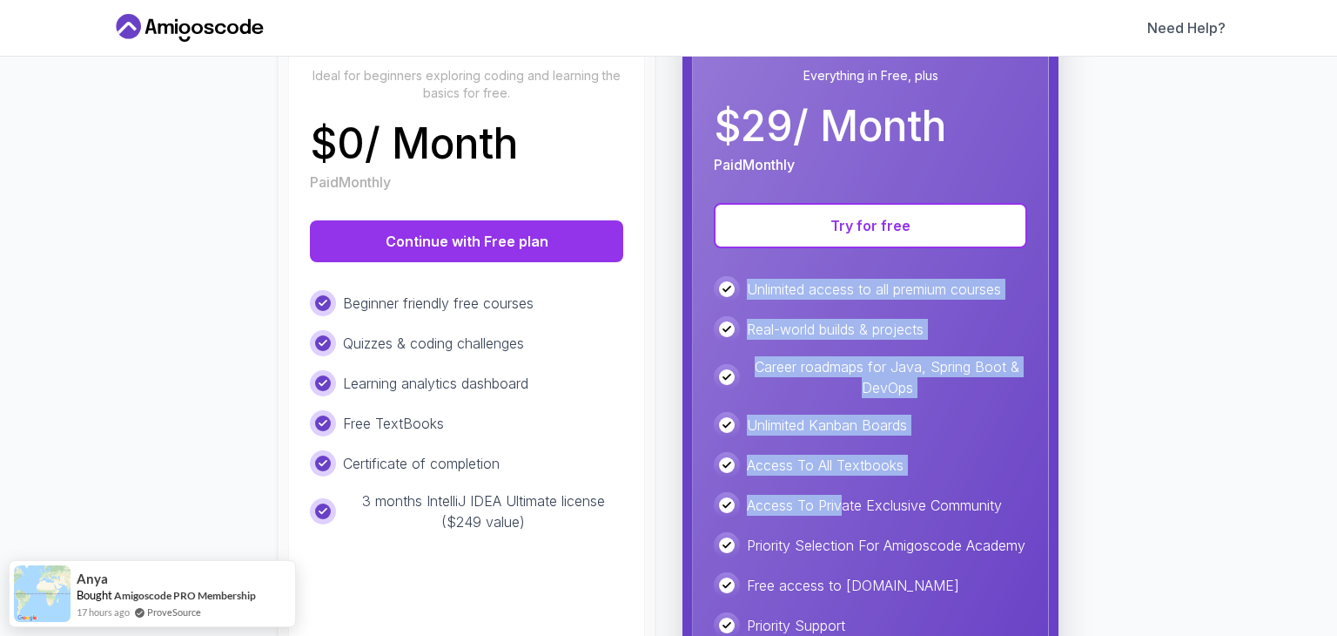
drag, startPoint x: 744, startPoint y: 283, endPoint x: 835, endPoint y: 491, distance: 226.9
click at [835, 491] on div "Unlimited access to all premium courses Real-world builds & projects Career roa…" at bounding box center [870, 477] width 313 height 402
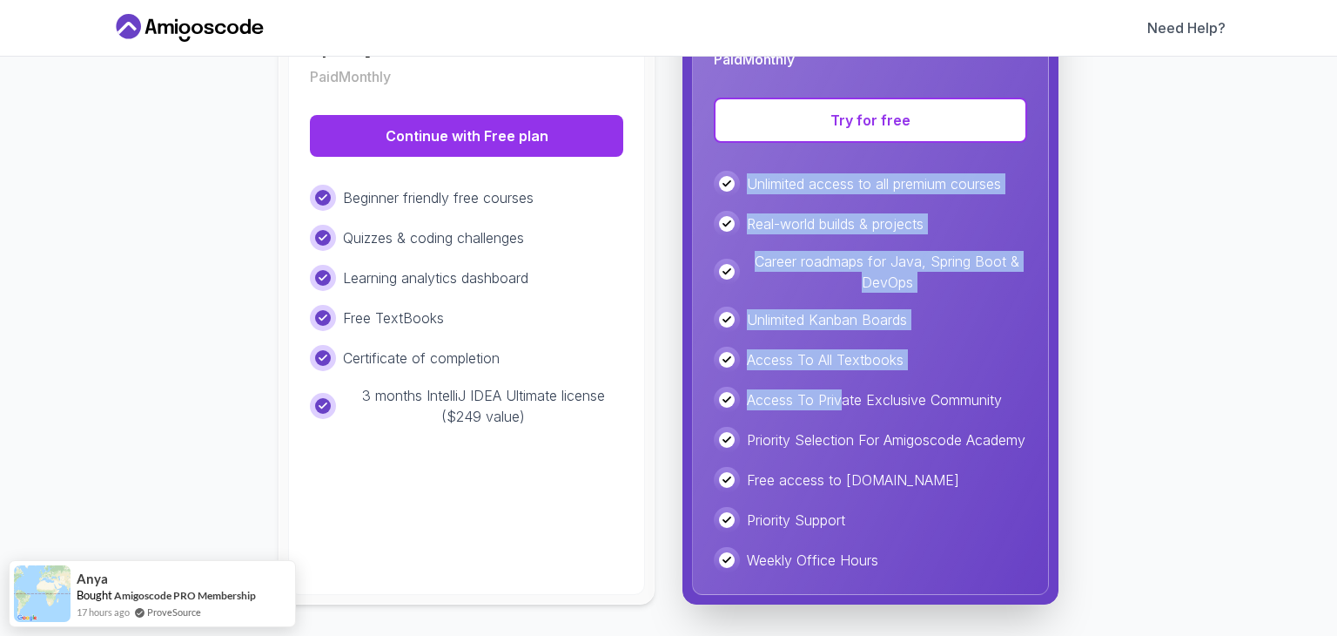
scroll to position [391, 0]
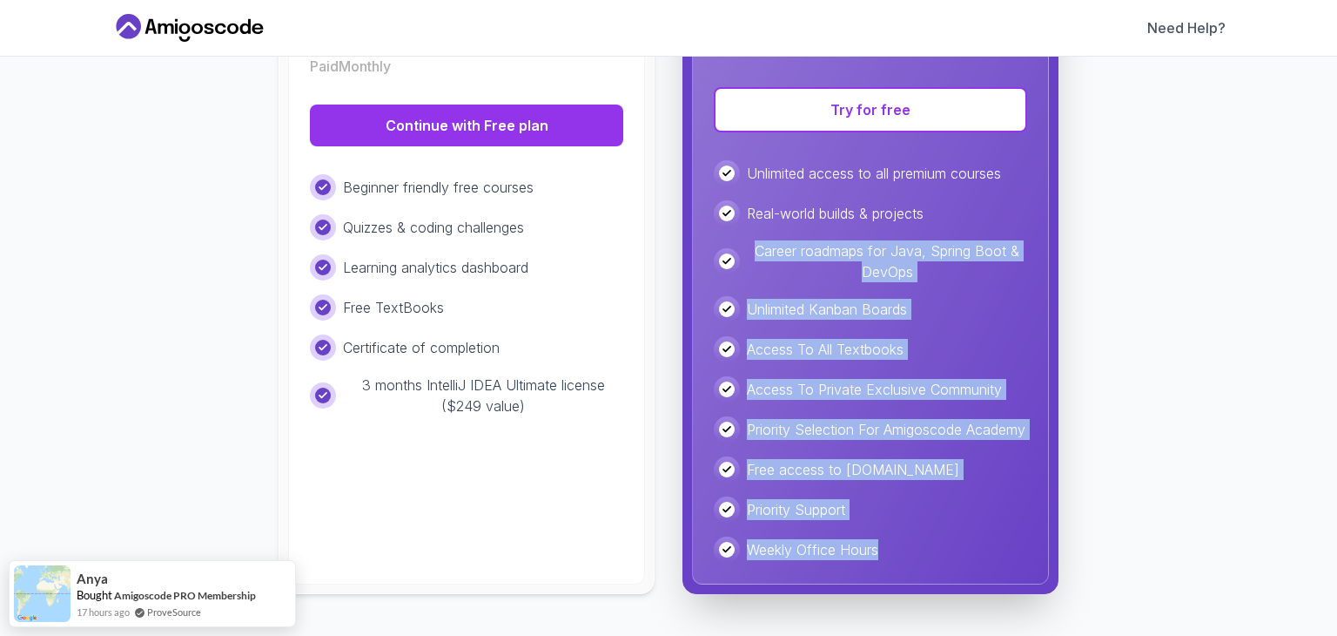
drag, startPoint x: 794, startPoint y: 507, endPoint x: 690, endPoint y: 251, distance: 276.5
click at [692, 252] on div "Pro Best Value Everything in Free, plus $ 29 / Month Paid Monthly Try for free …" at bounding box center [870, 230] width 357 height 707
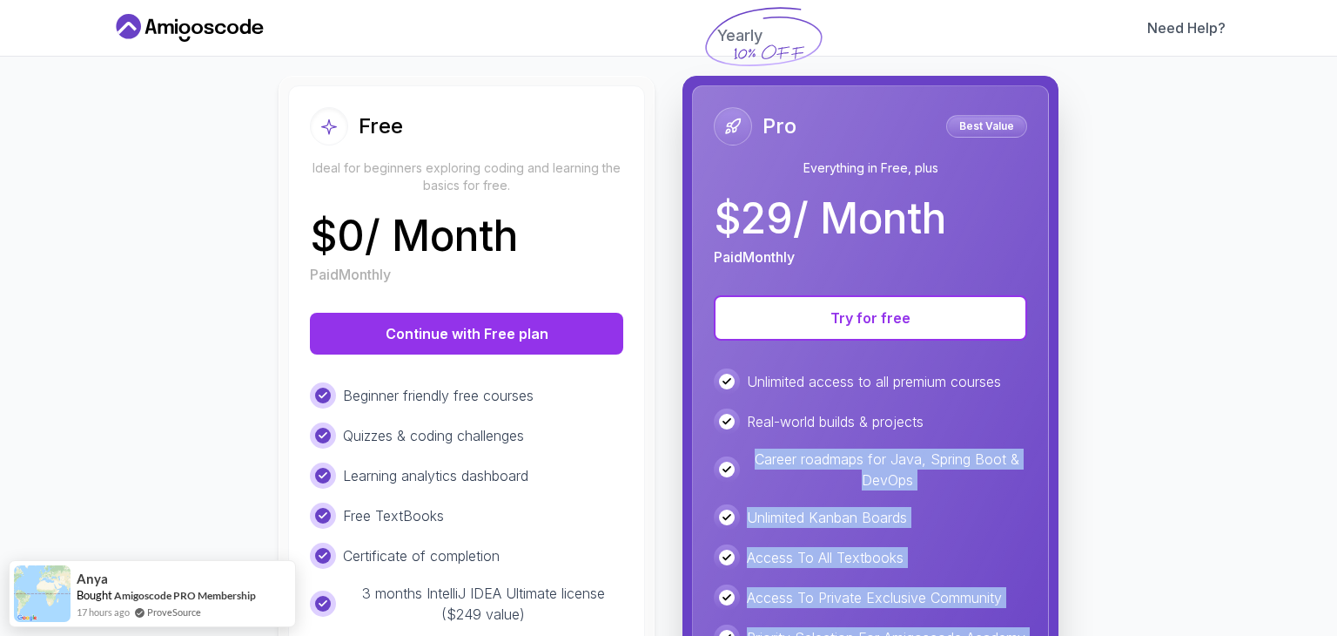
scroll to position [130, 0]
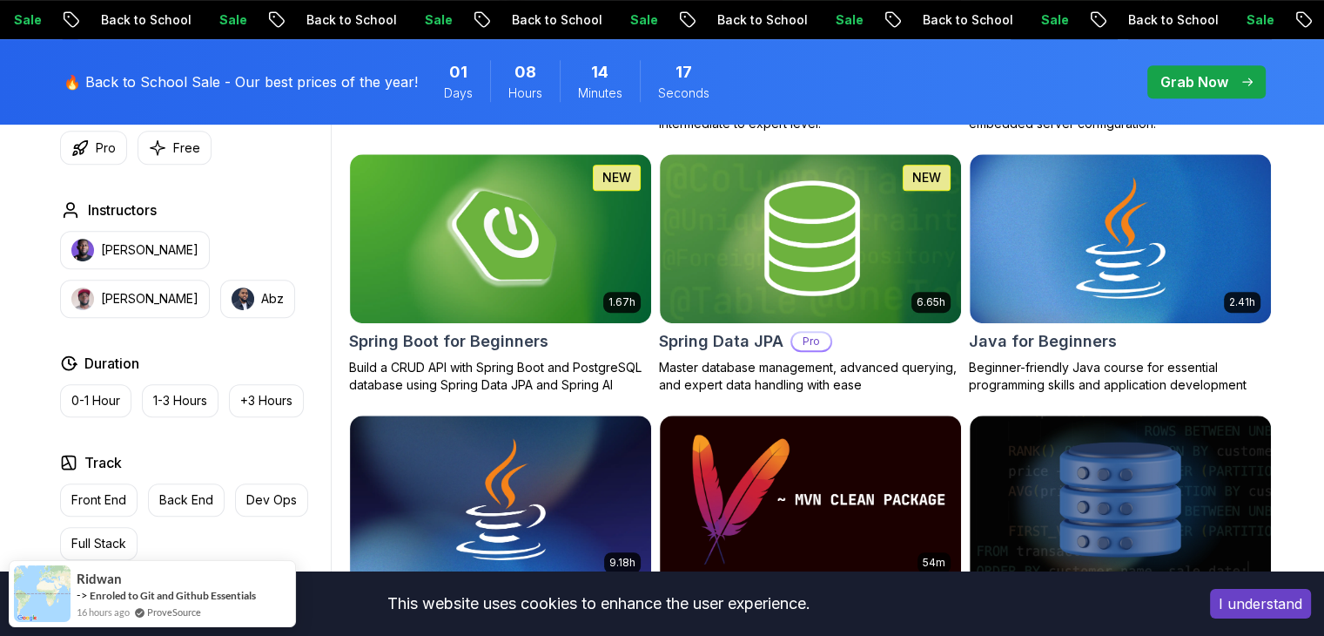
scroll to position [672, 0]
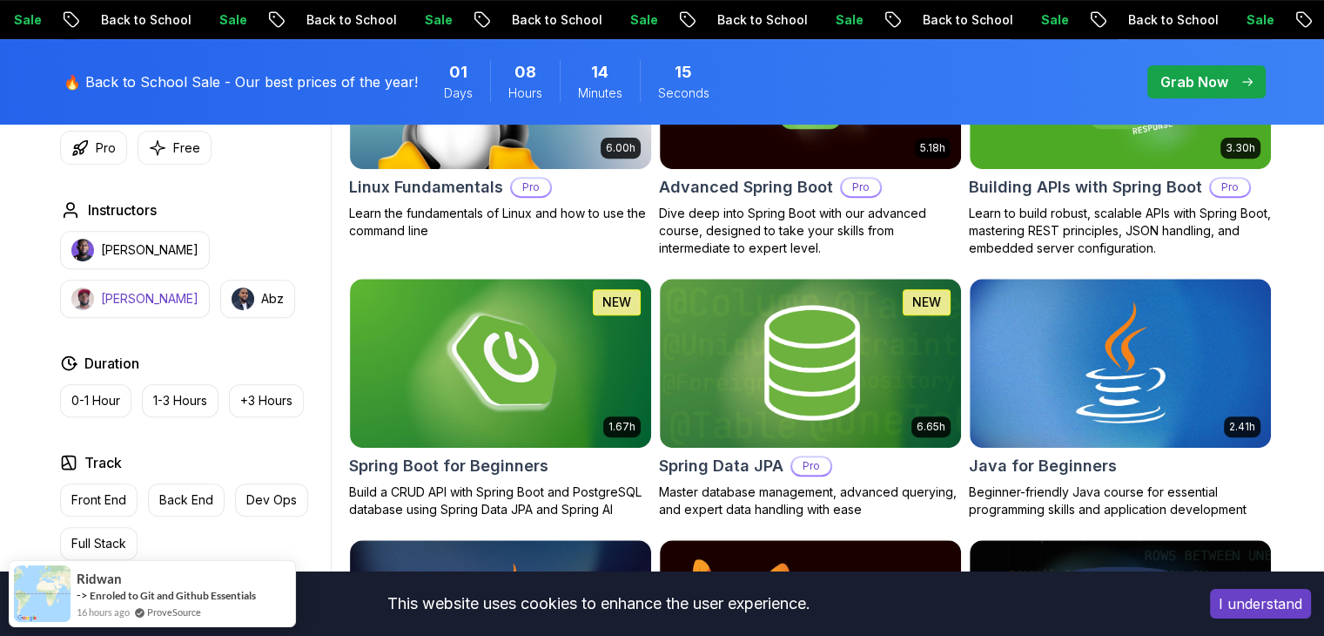
click at [210, 279] on button "Richard" at bounding box center [135, 298] width 150 height 38
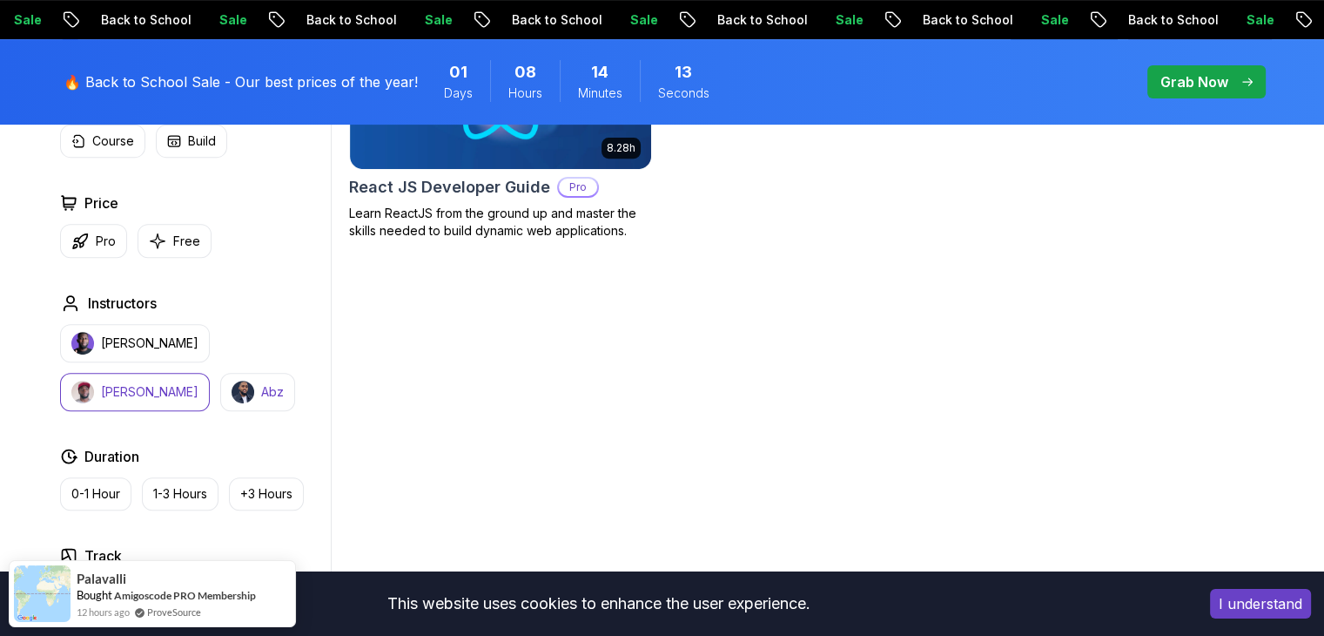
click at [261, 384] on p "Abz" at bounding box center [272, 391] width 23 height 17
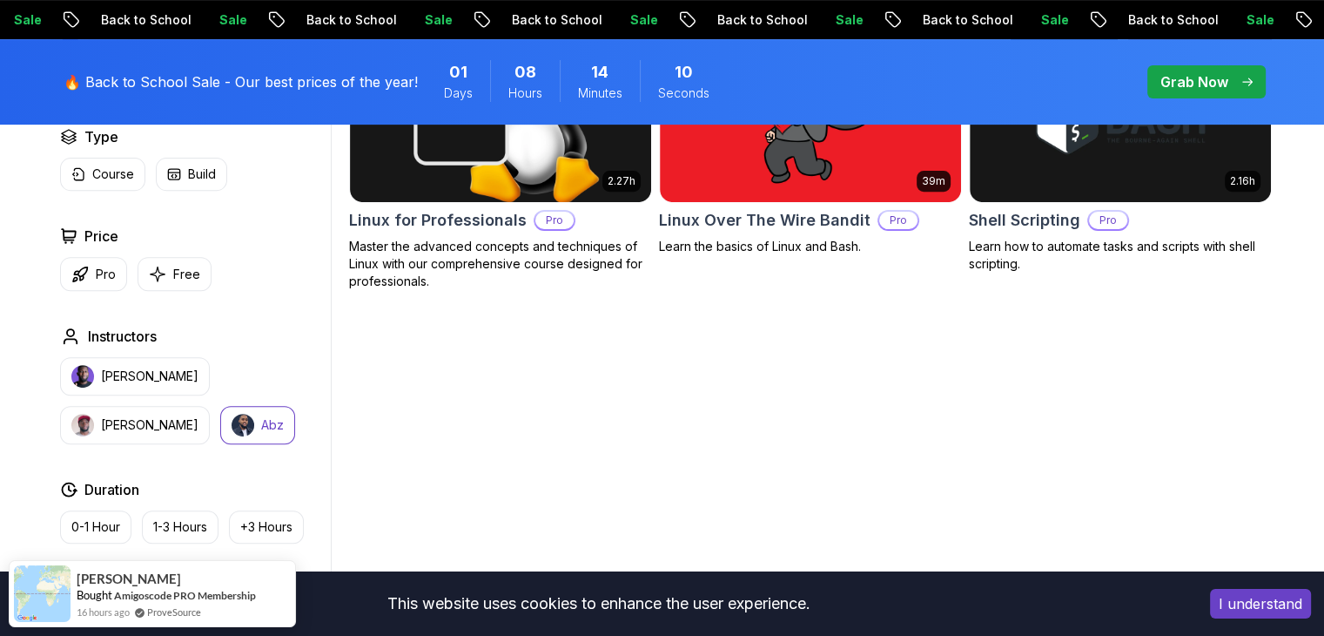
scroll to position [645, 0]
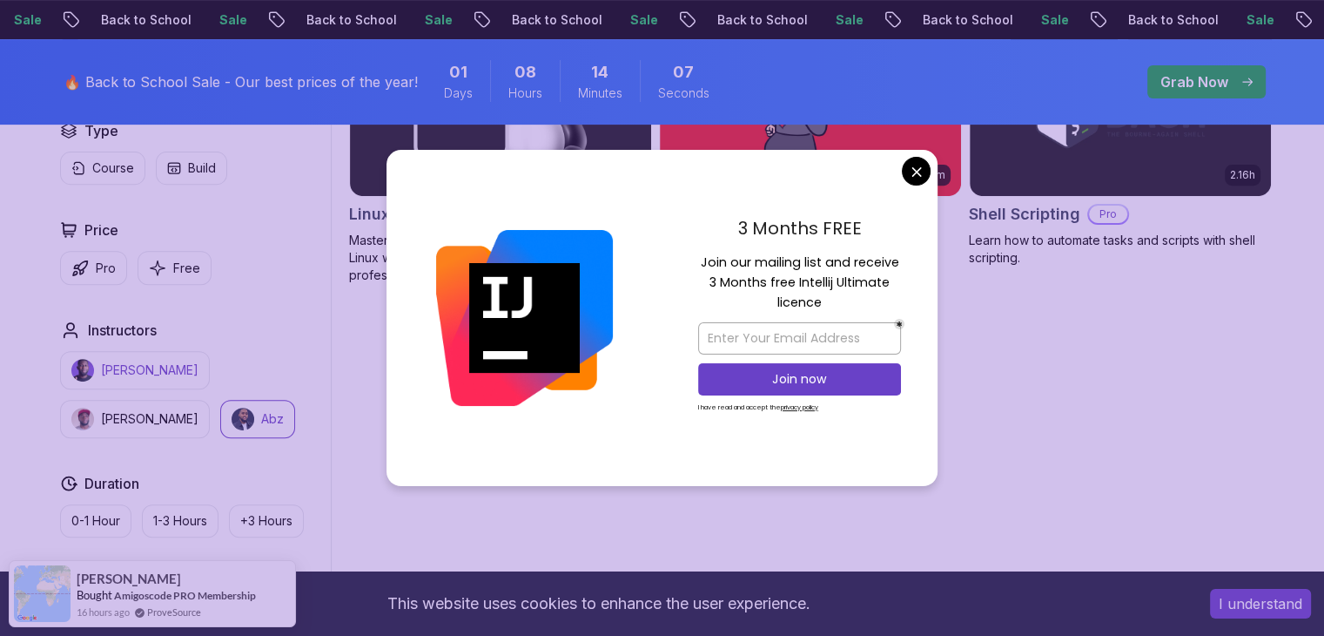
click at [146, 376] on p "Nelson Djalo" at bounding box center [150, 369] width 98 height 17
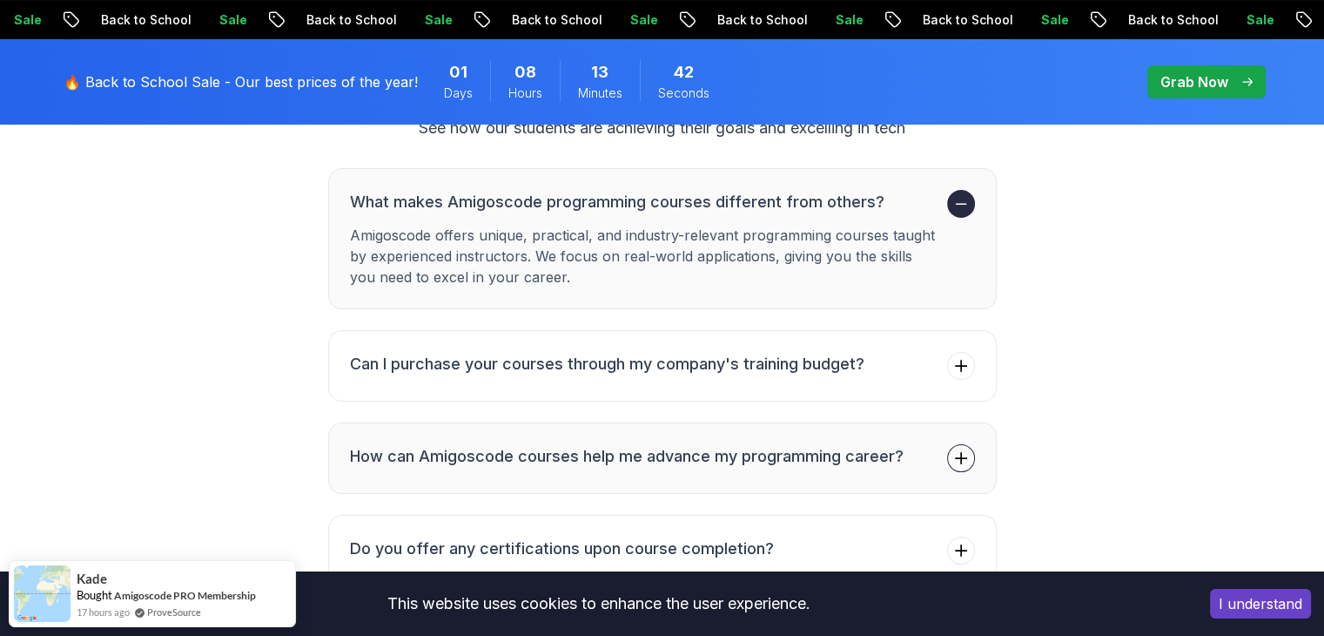
scroll to position [6891, 0]
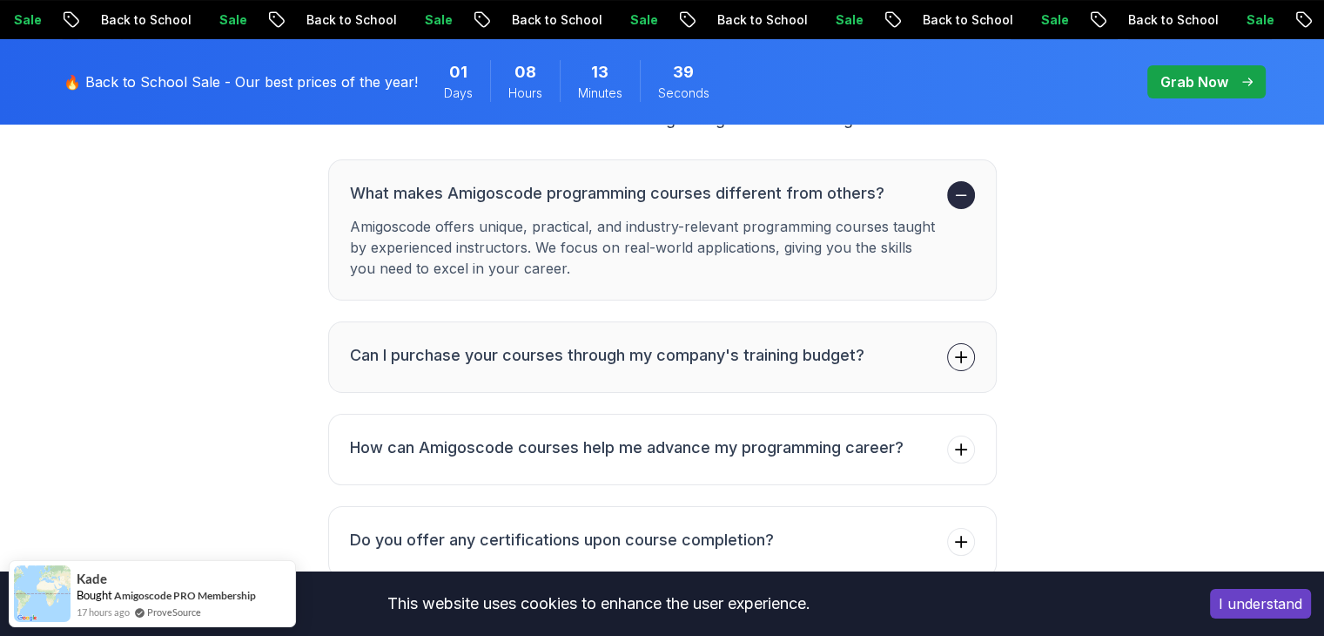
click at [836, 364] on button "Can I purchase your courses through my company's training budget?" at bounding box center [662, 356] width 669 height 71
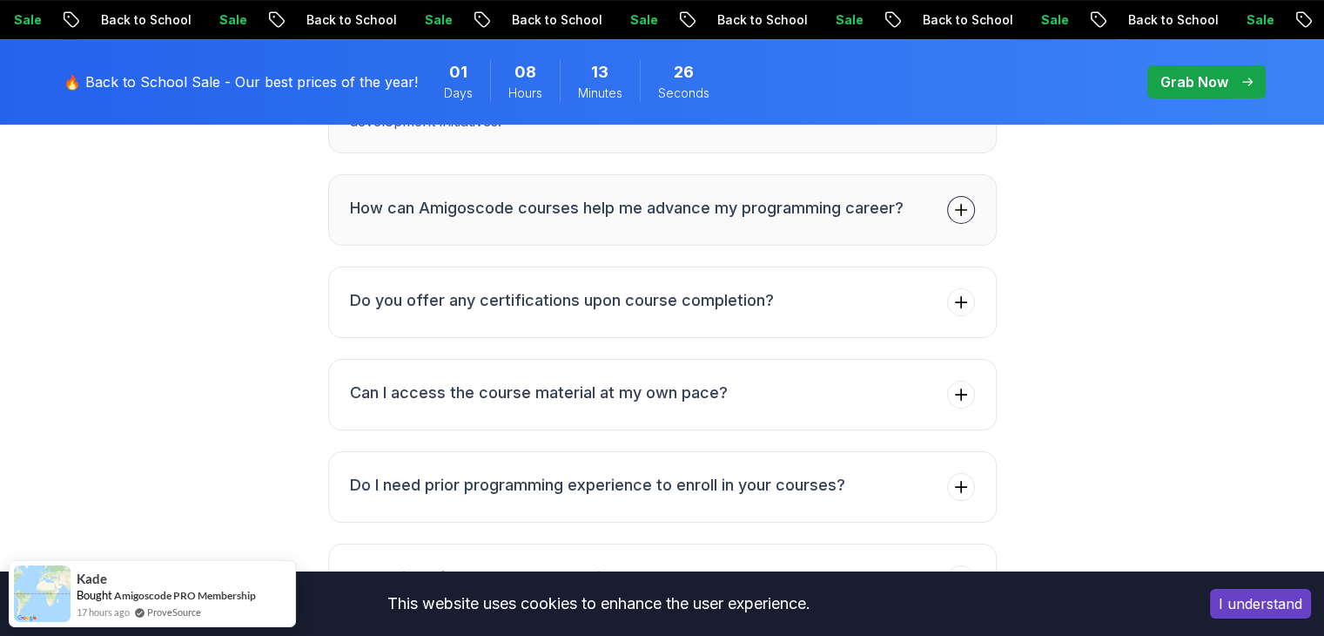
scroll to position [7153, 0]
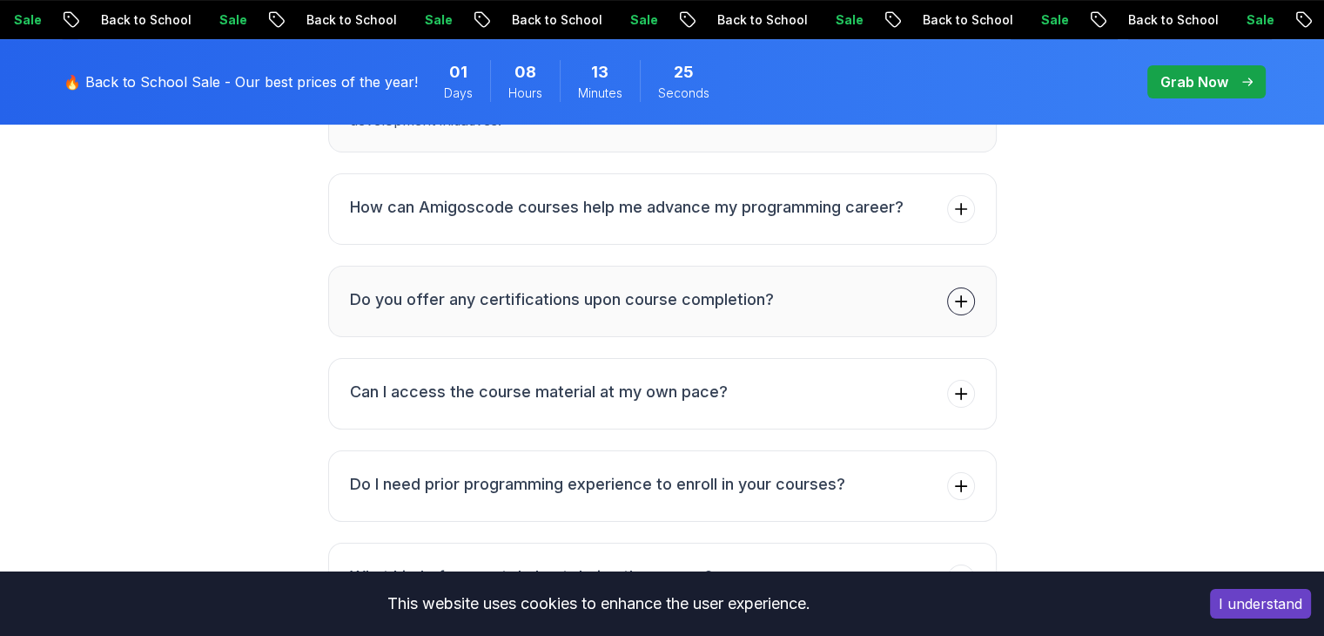
click at [591, 287] on h3 "Do you offer any certifications upon course completion?" at bounding box center [562, 299] width 424 height 24
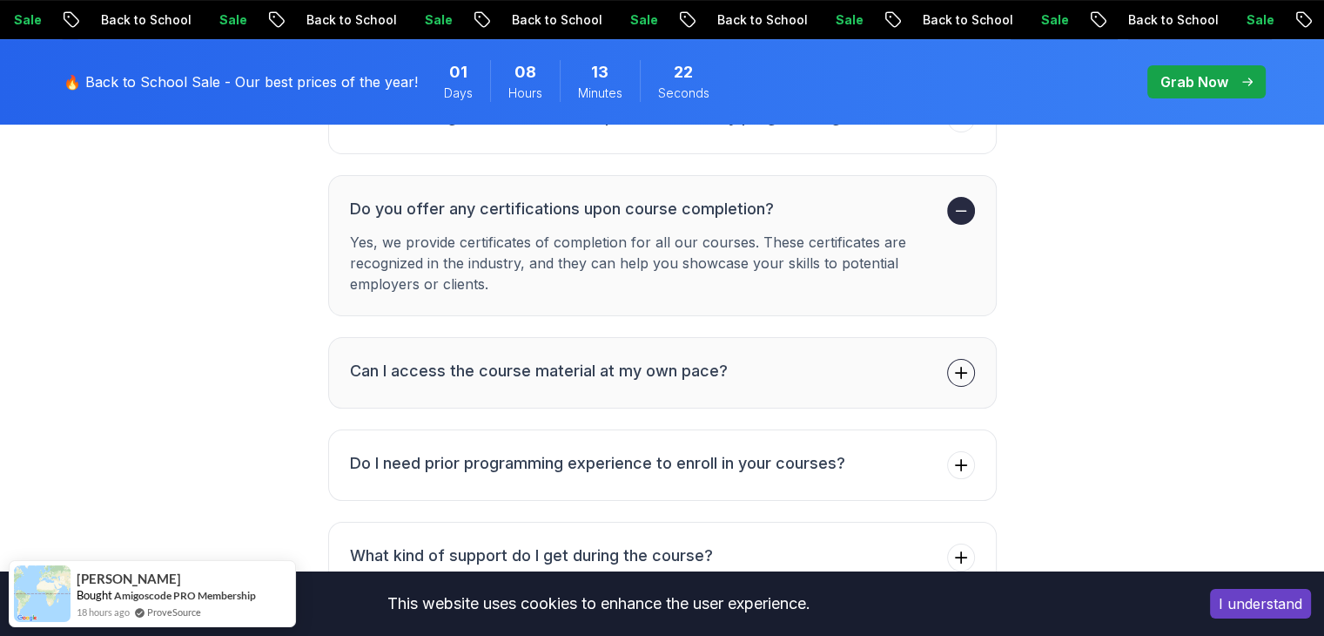
click at [621, 337] on button "Can I access the course material at my own pace?" at bounding box center [662, 372] width 669 height 71
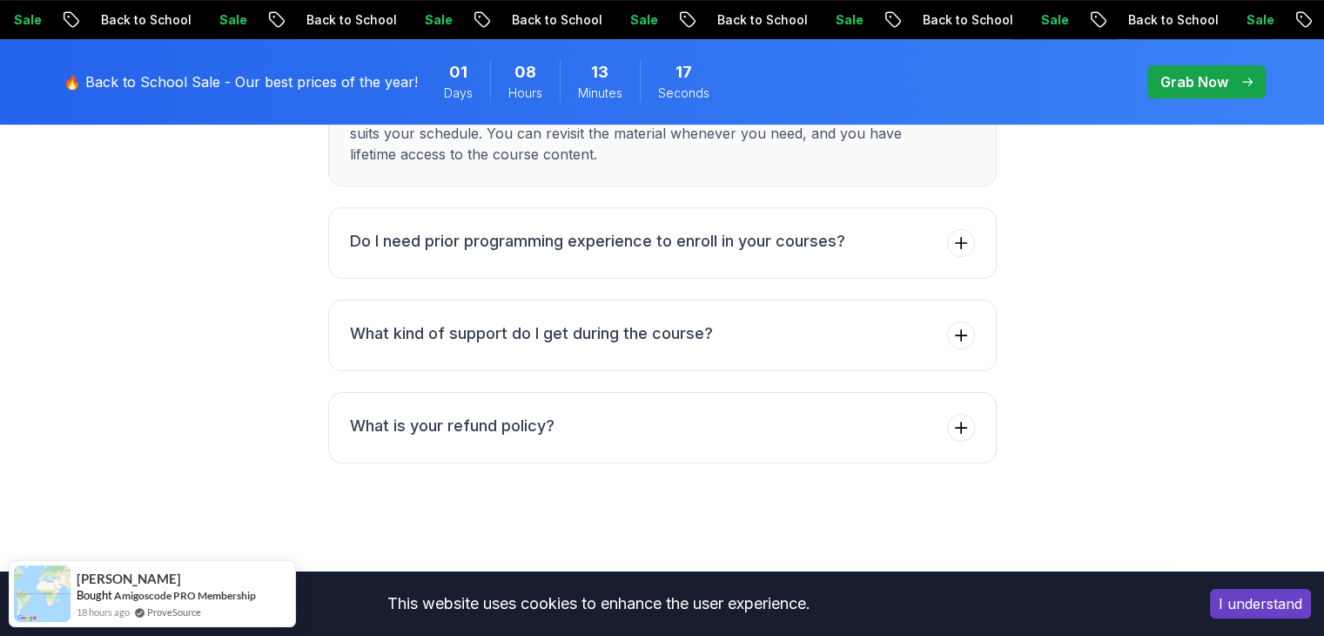
scroll to position [7414, 0]
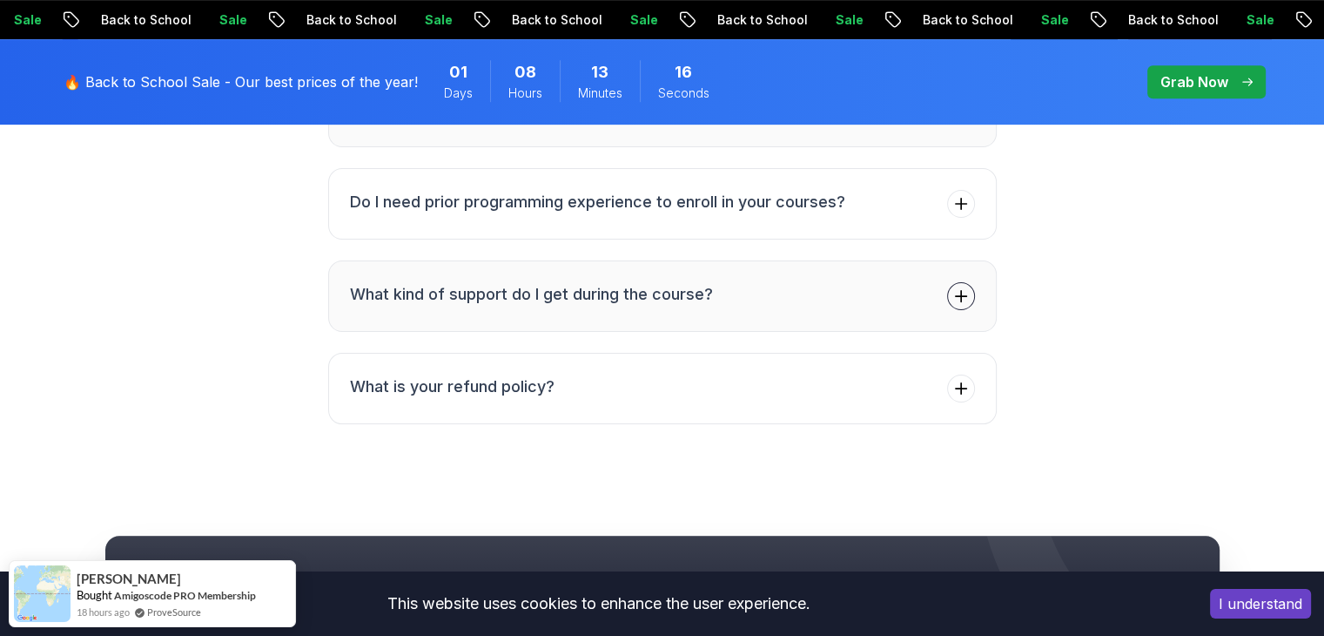
click at [606, 299] on button "What kind of support do I get during the course?" at bounding box center [662, 295] width 669 height 71
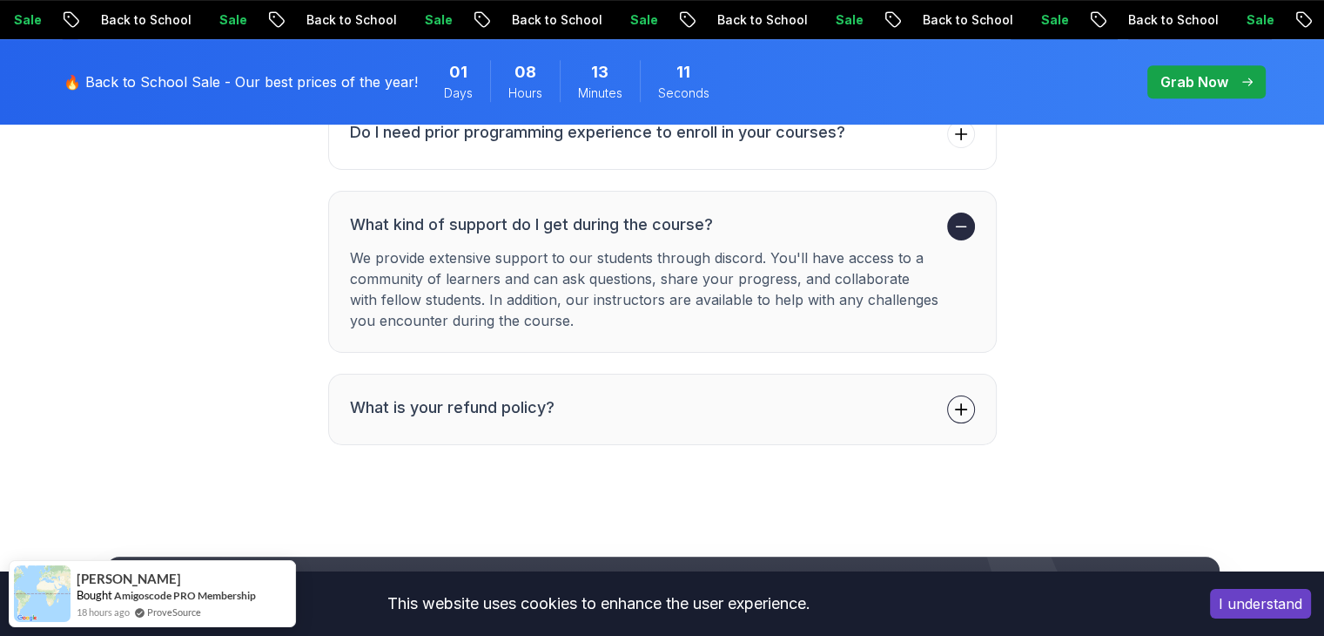
click at [662, 374] on button "What is your refund policy?" at bounding box center [662, 409] width 669 height 71
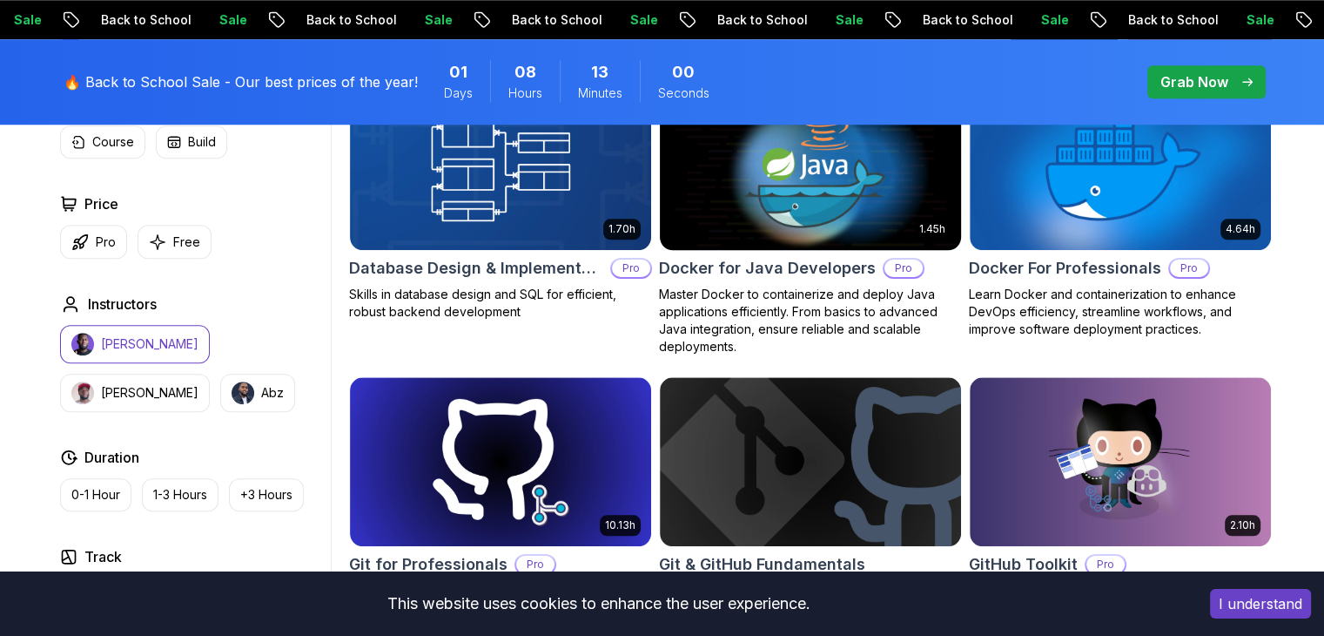
scroll to position [1667, 0]
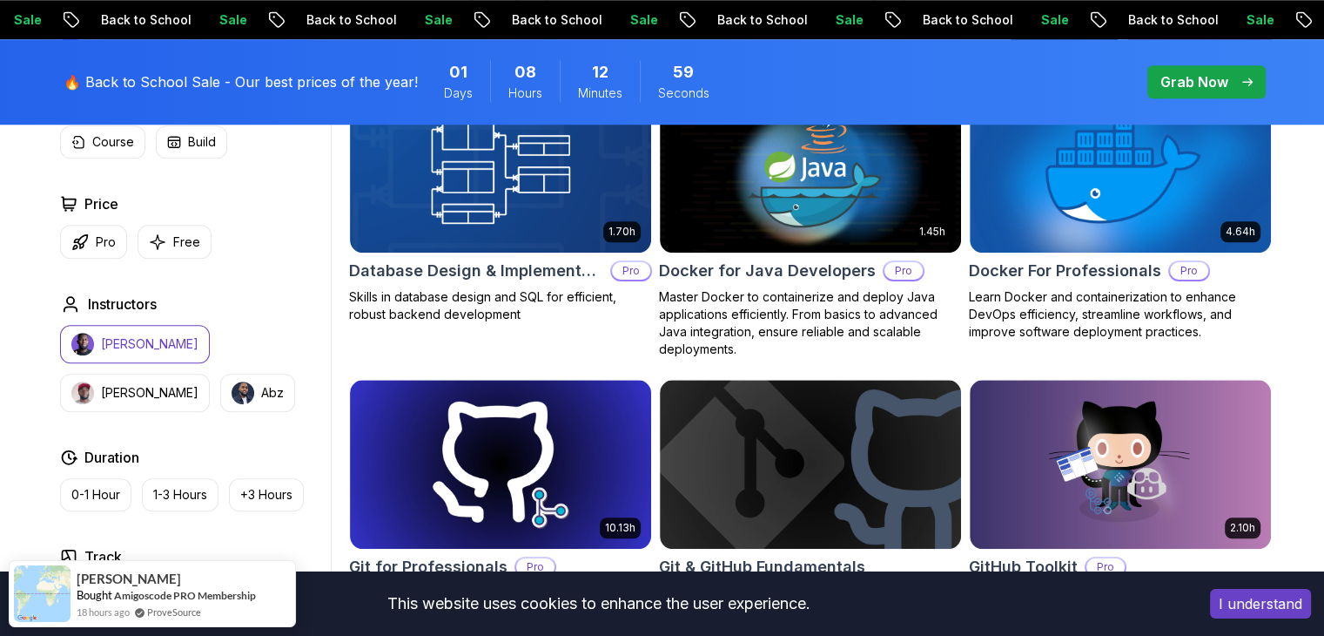
click at [1199, 90] on p "Grab Now" at bounding box center [1195, 81] width 68 height 21
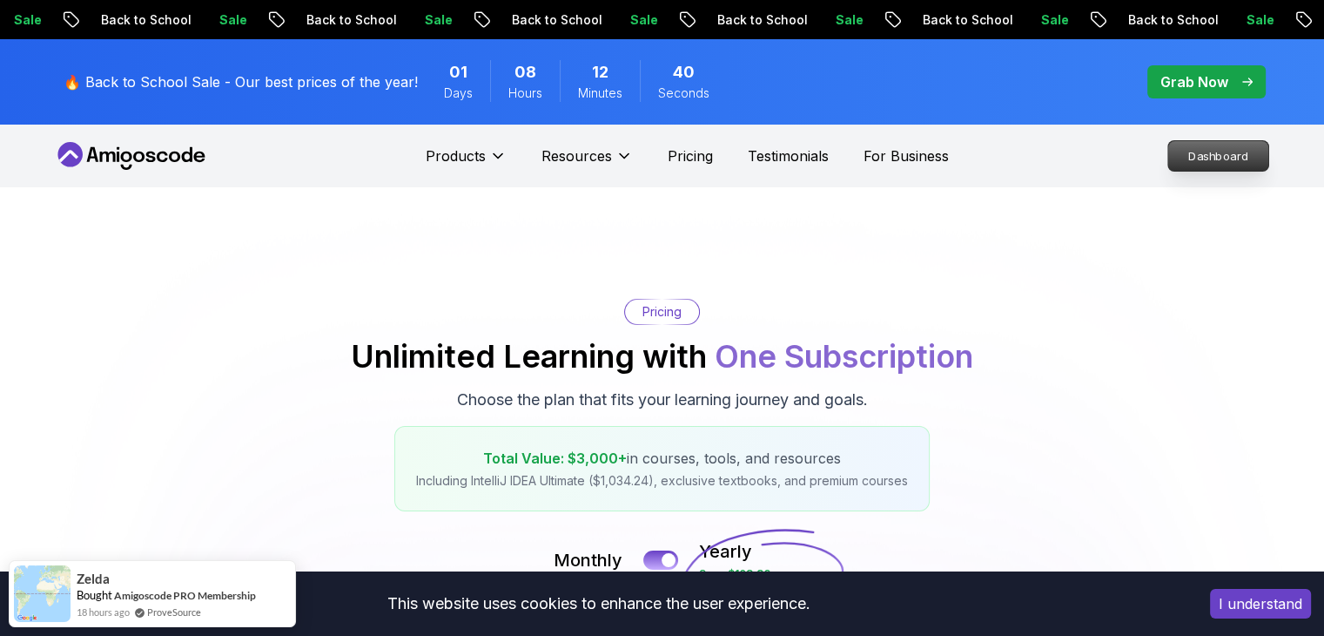
click at [1202, 159] on p "Dashboard" at bounding box center [1218, 156] width 100 height 30
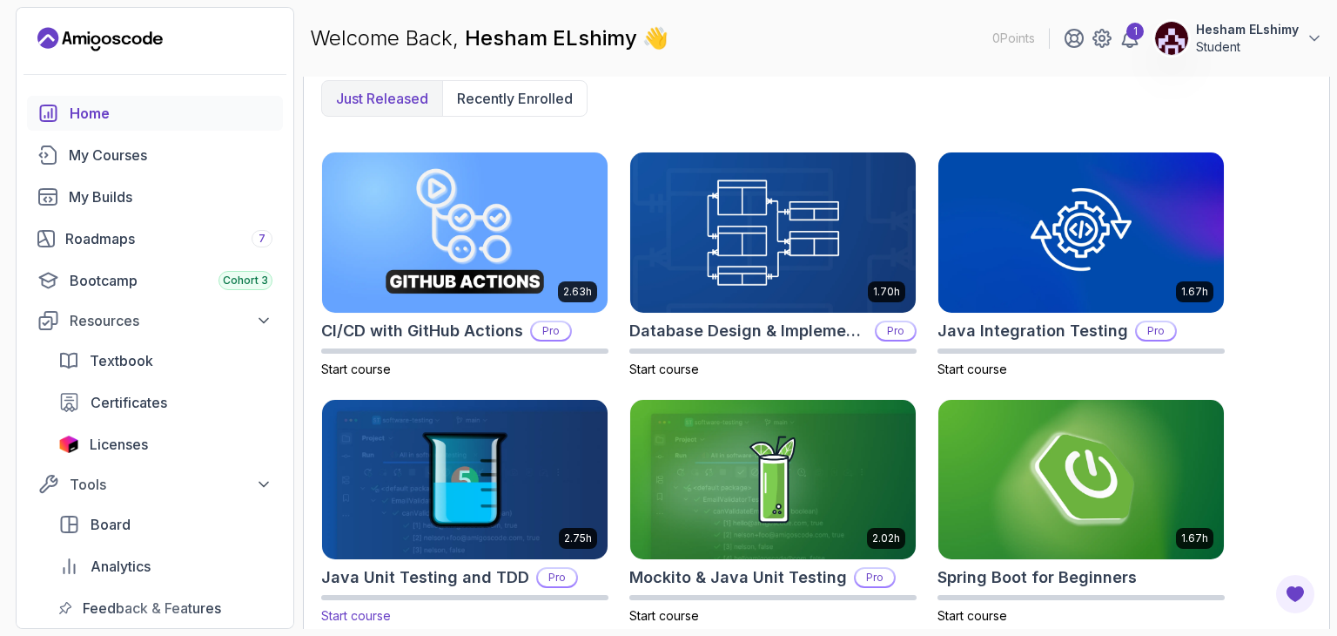
scroll to position [466, 0]
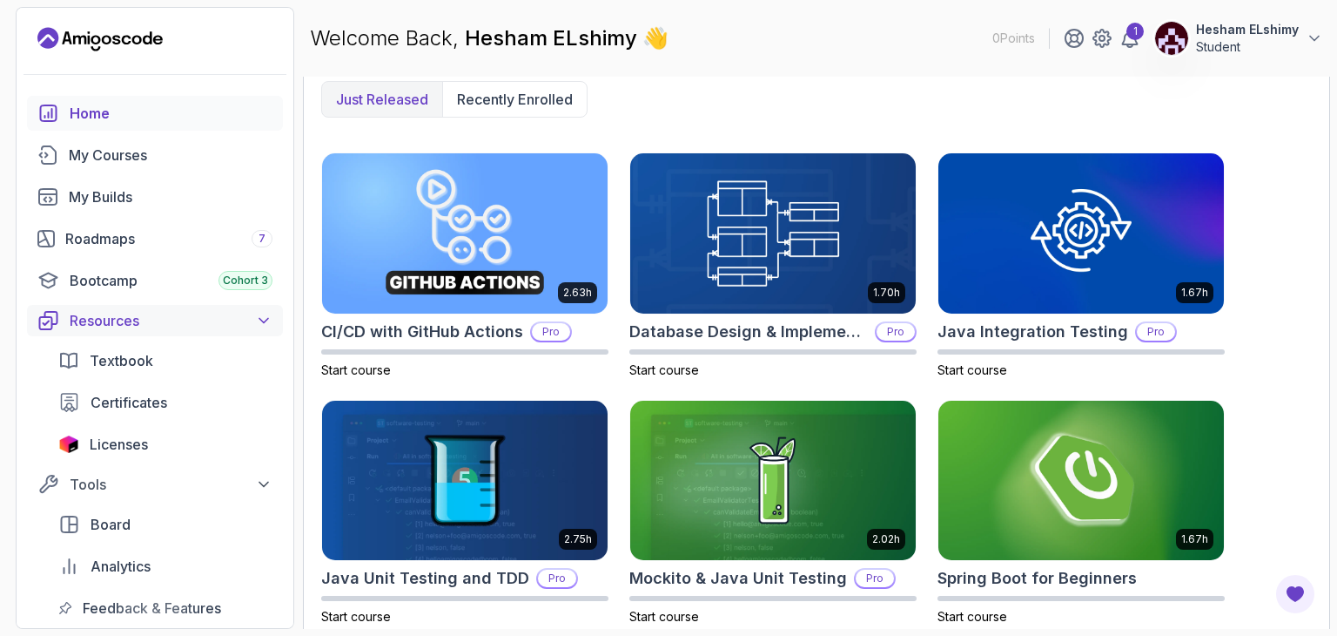
click at [167, 319] on div "Resources" at bounding box center [171, 320] width 203 height 21
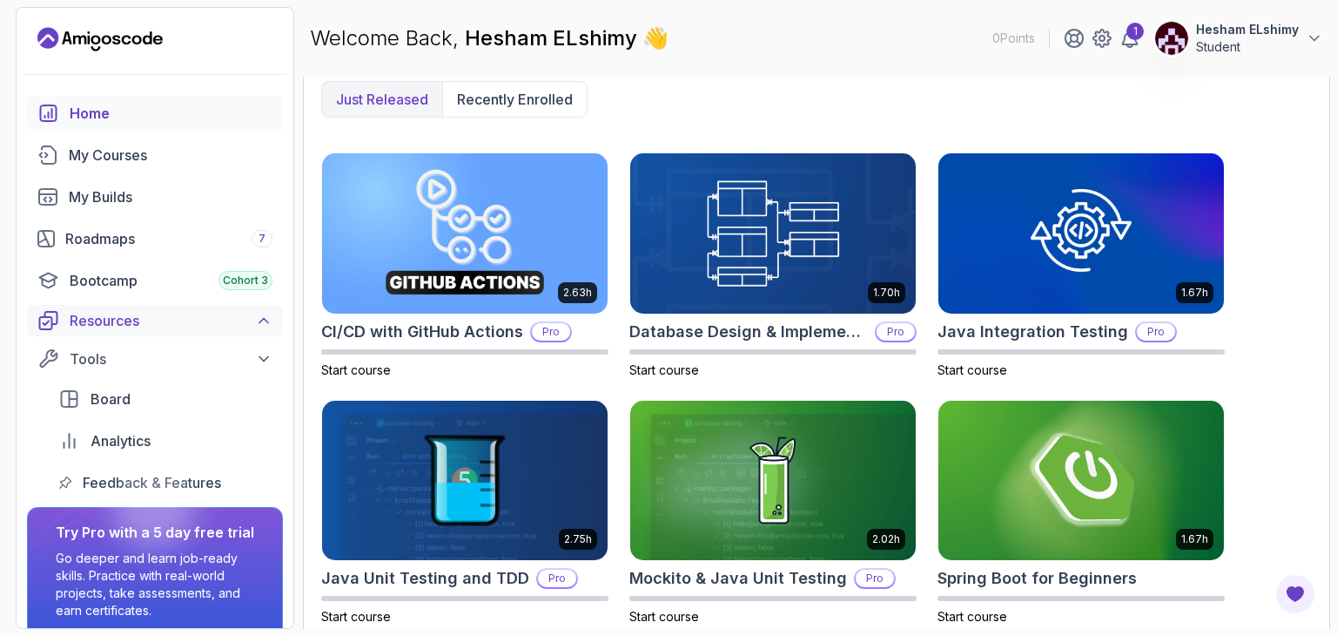
click at [167, 319] on div "Resources" at bounding box center [171, 320] width 203 height 21
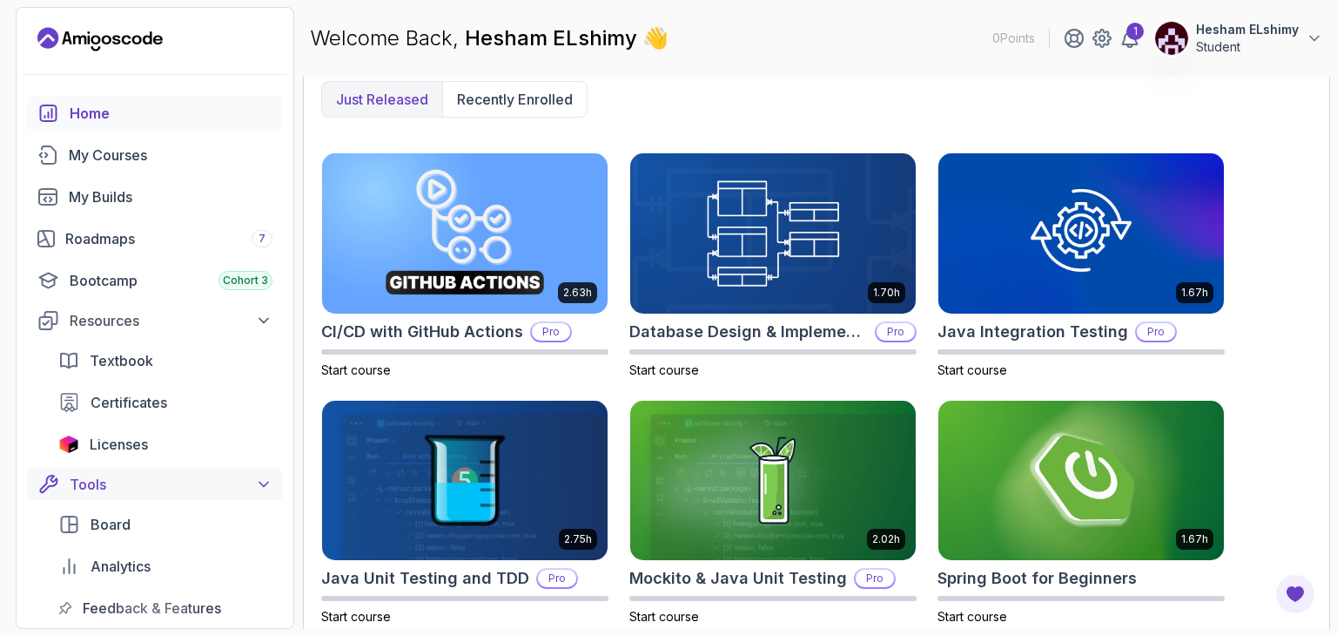
click at [246, 476] on div "Tools" at bounding box center [171, 484] width 203 height 21
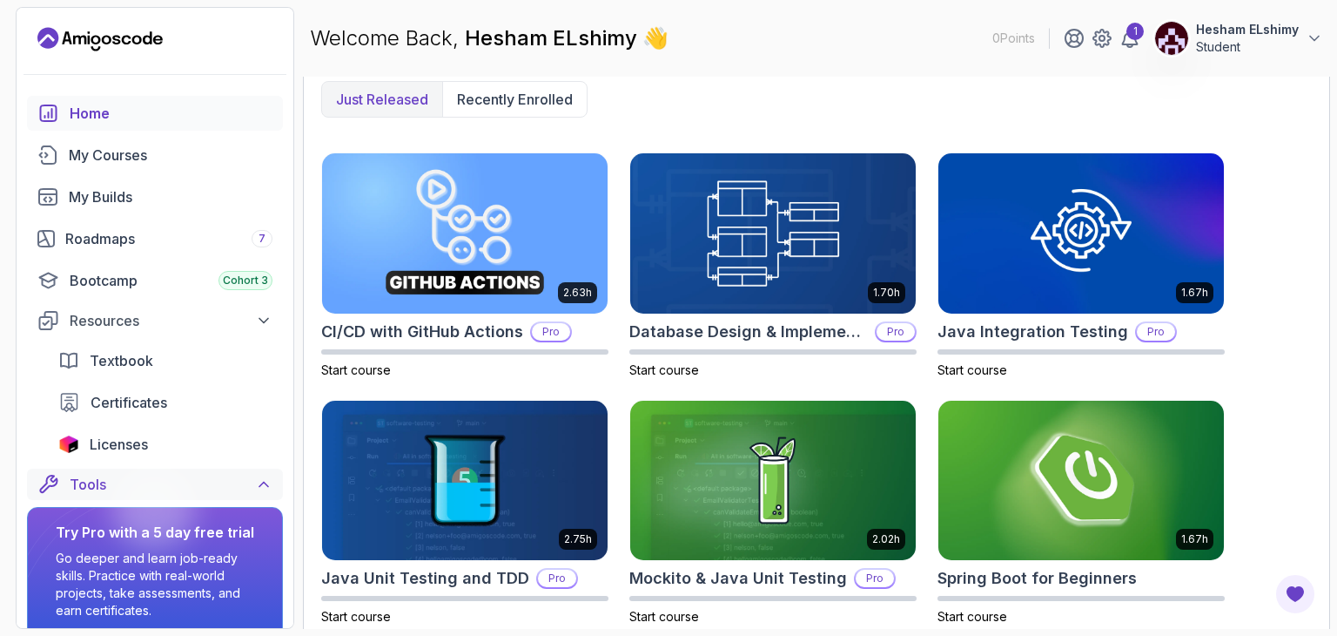
click at [246, 476] on div "Tools" at bounding box center [171, 484] width 203 height 21
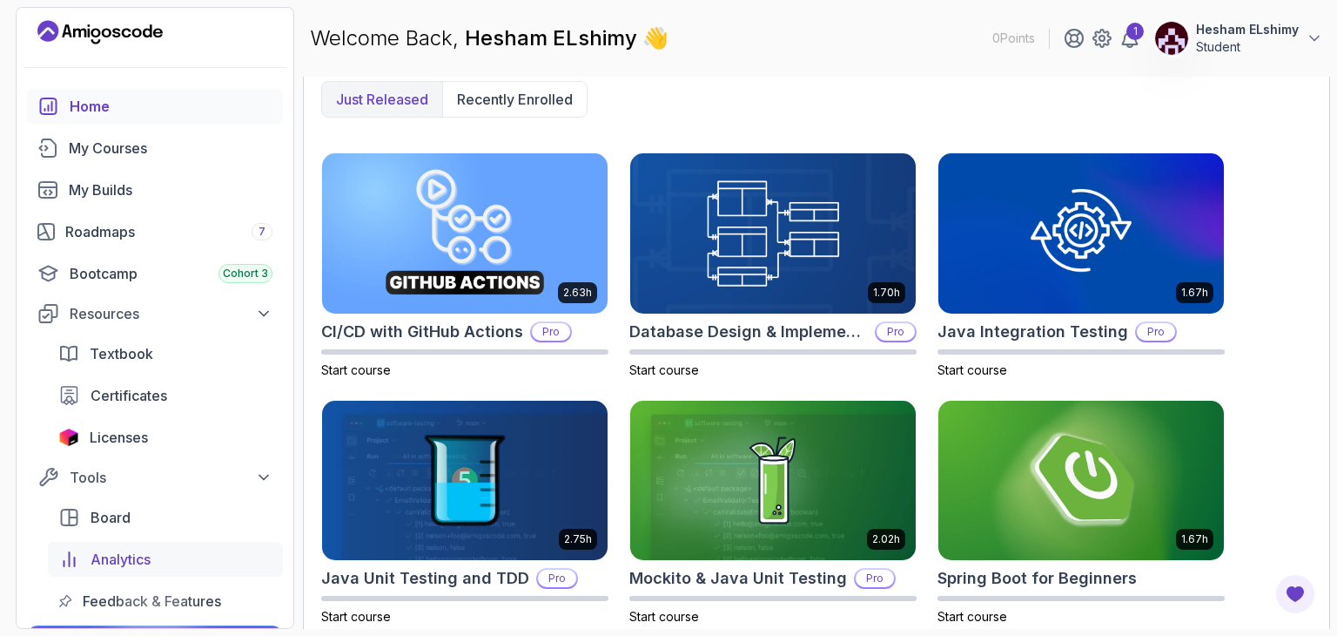
scroll to position [0, 0]
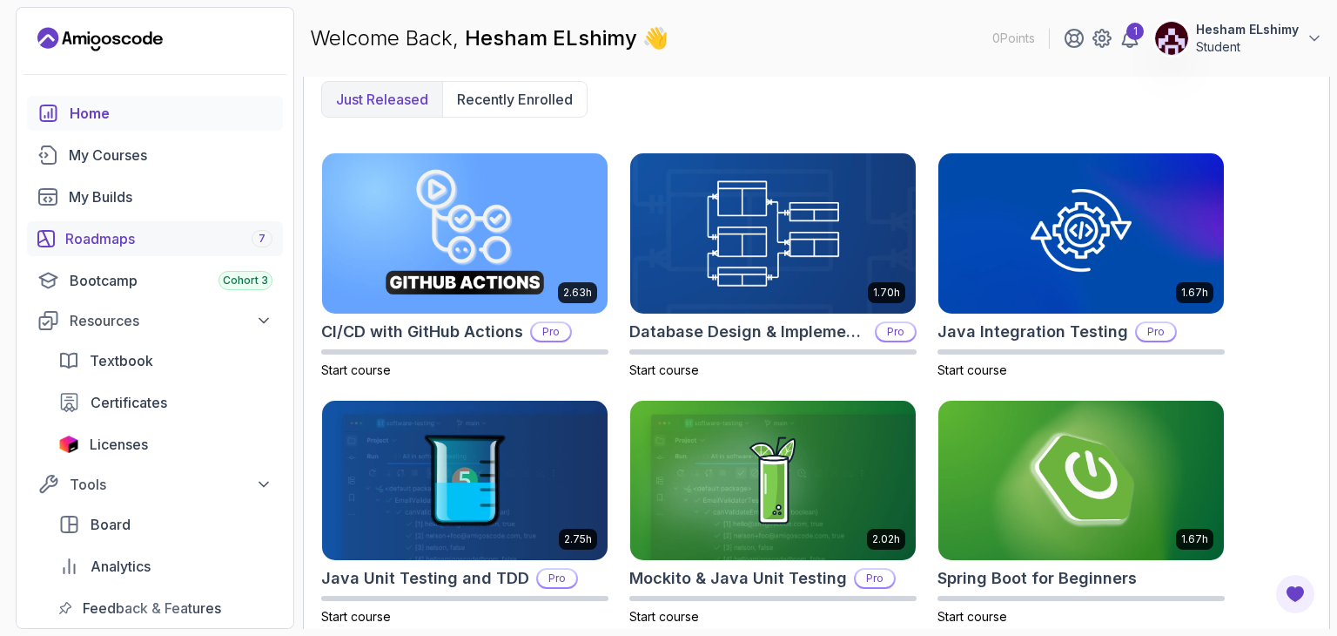
click at [145, 246] on div "Roadmaps 7" at bounding box center [168, 238] width 207 height 21
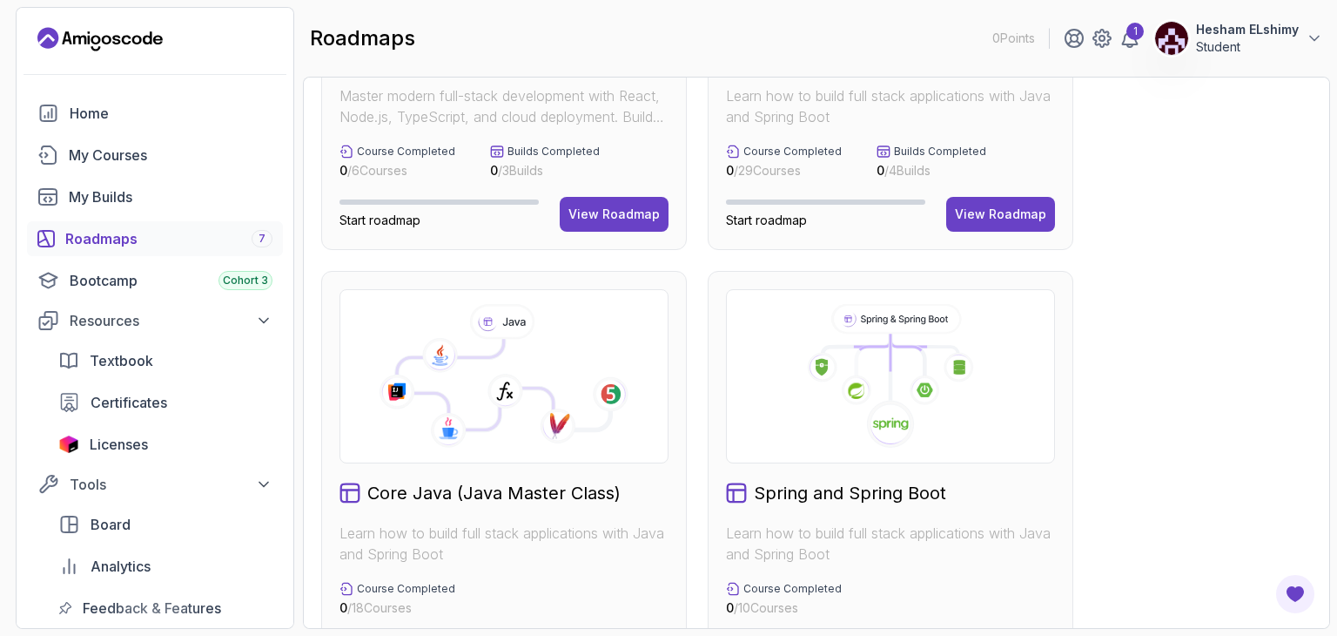
scroll to position [435, 0]
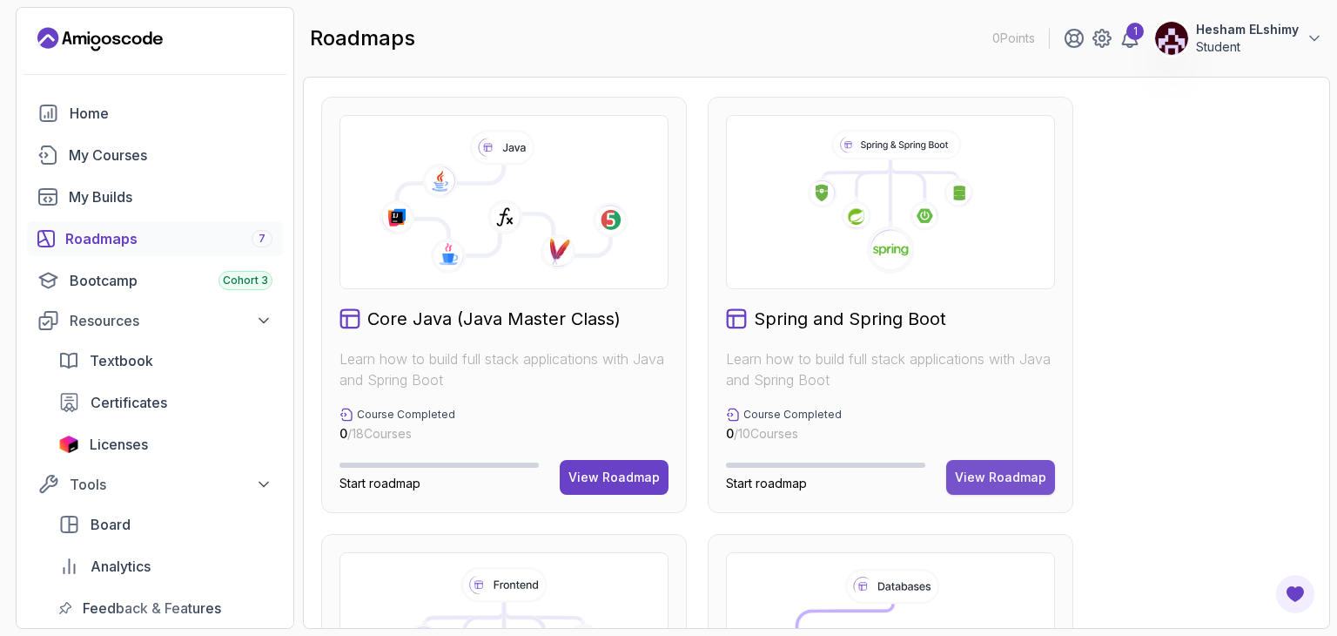
click at [1020, 465] on button "View Roadmap" at bounding box center [1000, 477] width 109 height 35
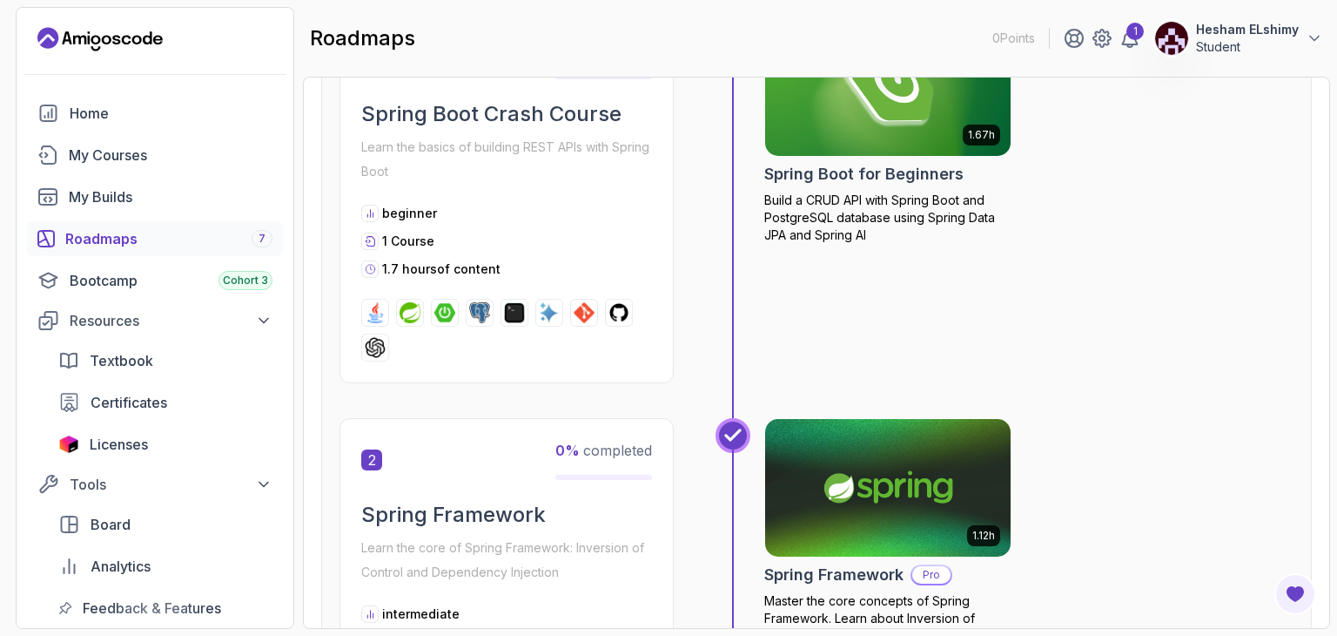
scroll to position [17, 0]
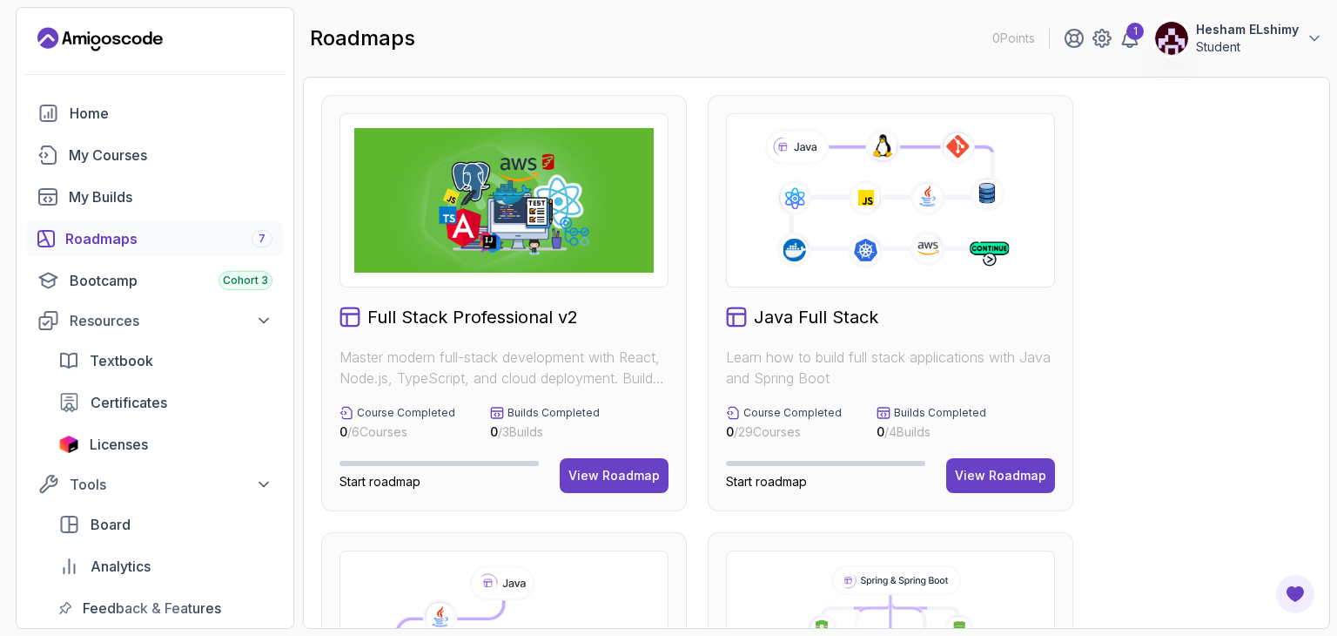
scroll to position [522, 0]
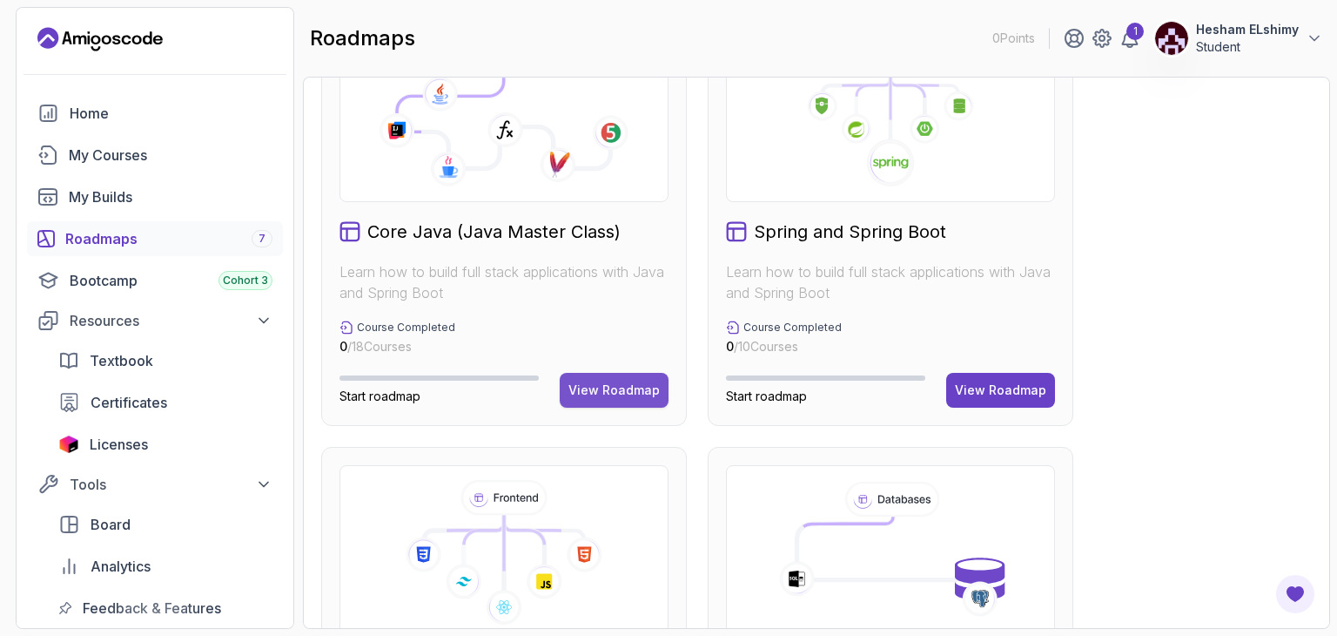
click at [606, 387] on div "View Roadmap" at bounding box center [614, 389] width 91 height 17
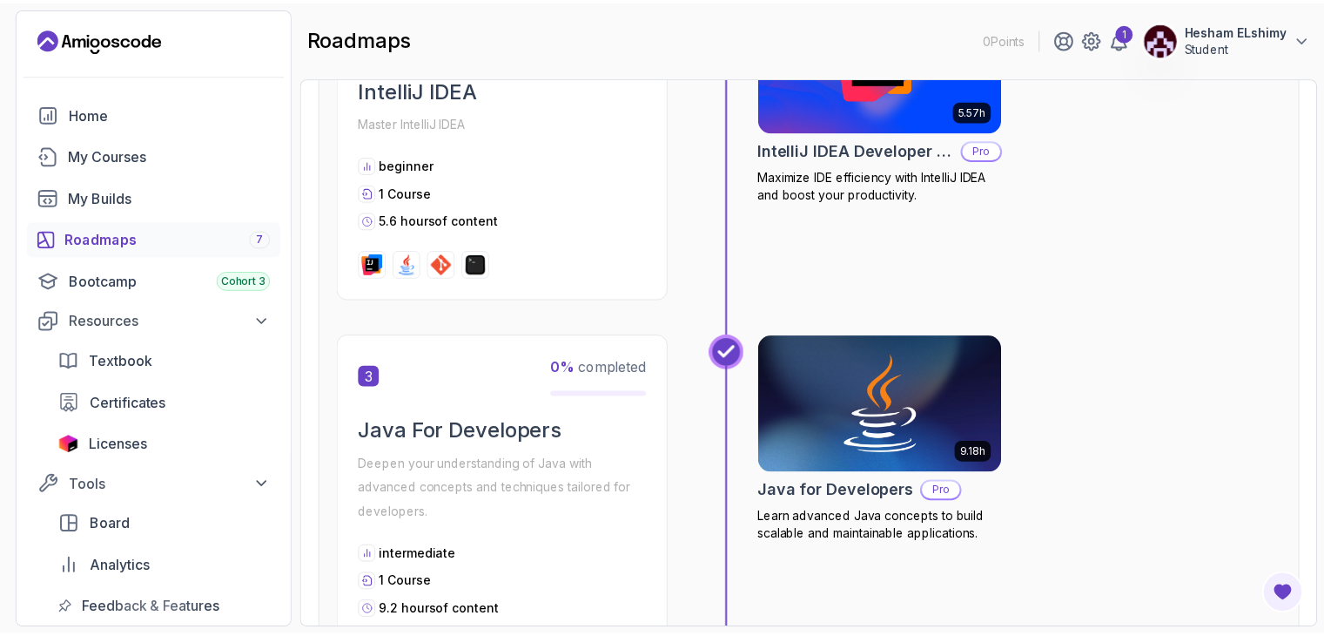
scroll to position [801, 0]
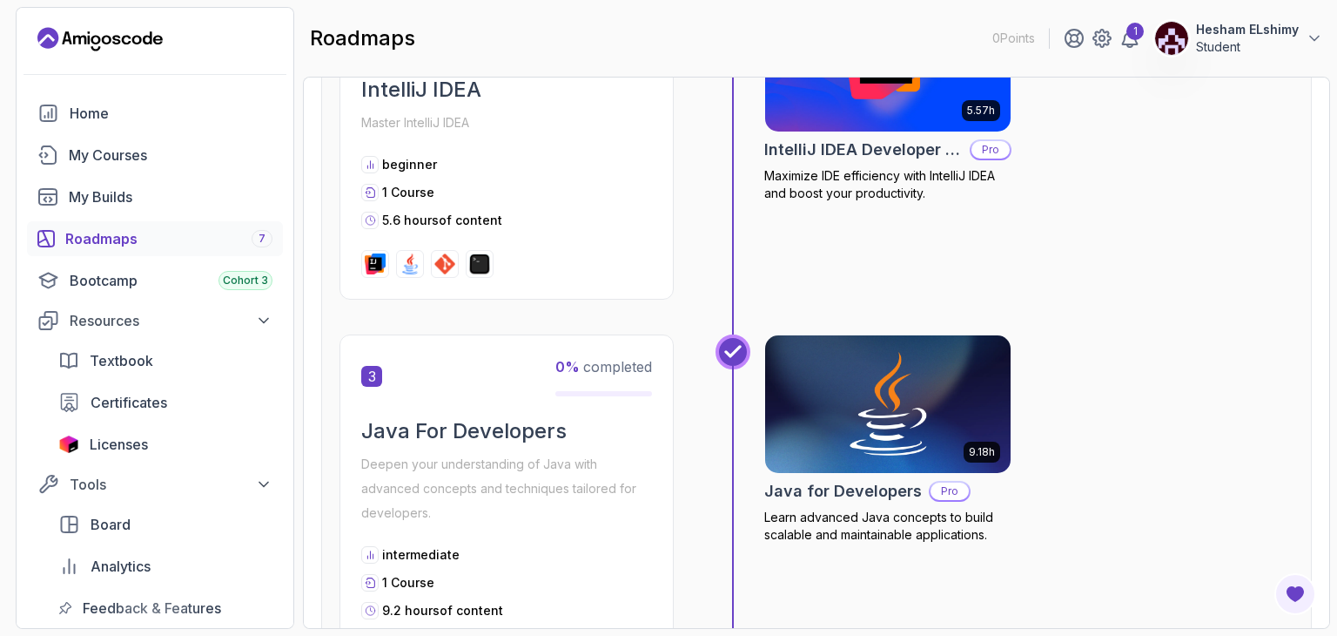
click at [853, 412] on img at bounding box center [888, 404] width 258 height 145
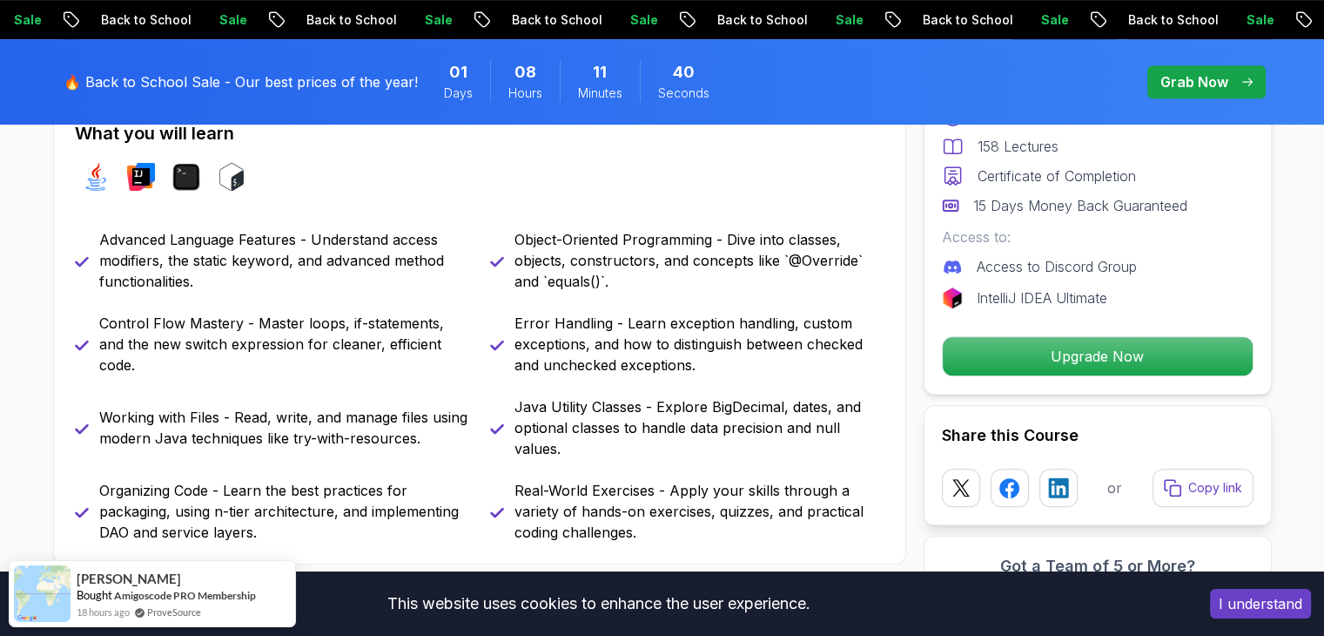
scroll to position [784, 0]
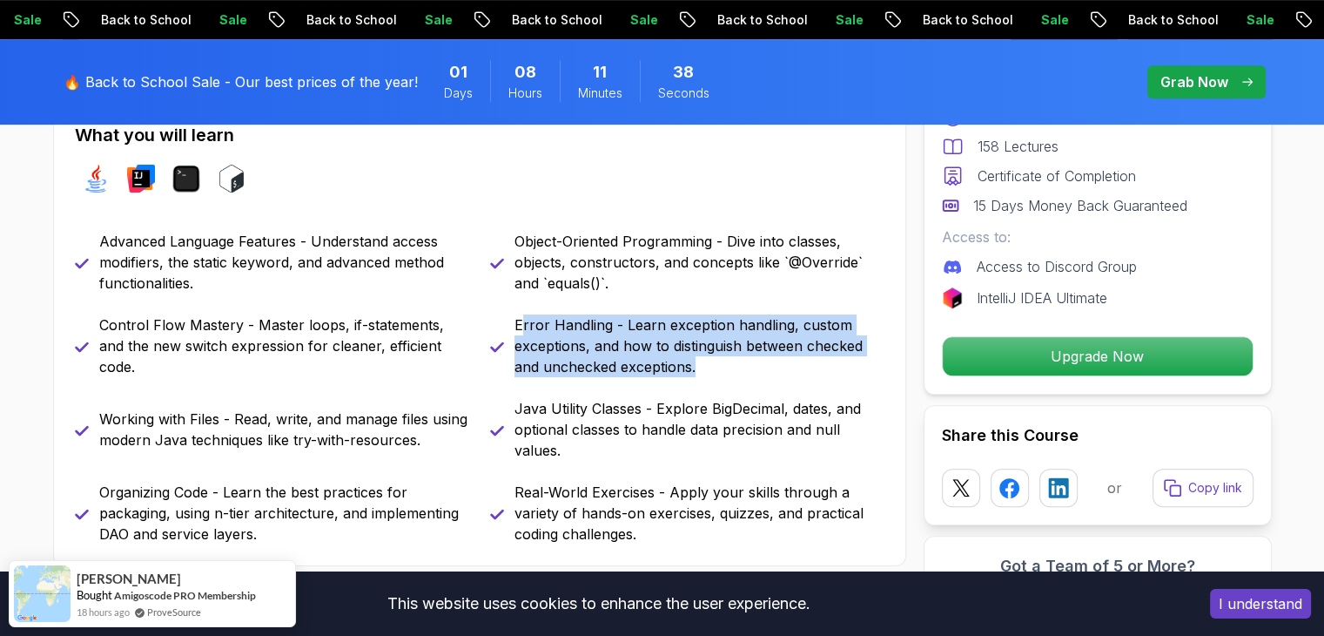
drag, startPoint x: 519, startPoint y: 320, endPoint x: 804, endPoint y: 374, distance: 289.9
click at [804, 374] on p "Error Handling - Learn exception handling, custom exceptions, and how to distin…" at bounding box center [700, 345] width 370 height 63
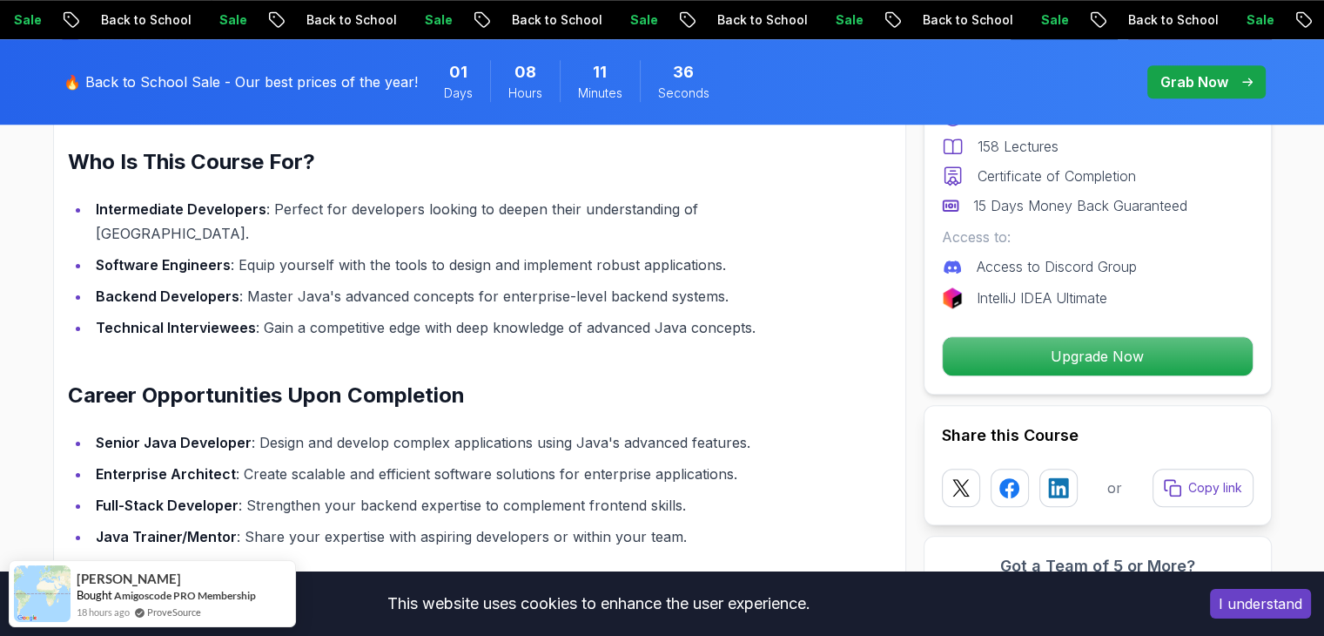
scroll to position [1654, 0]
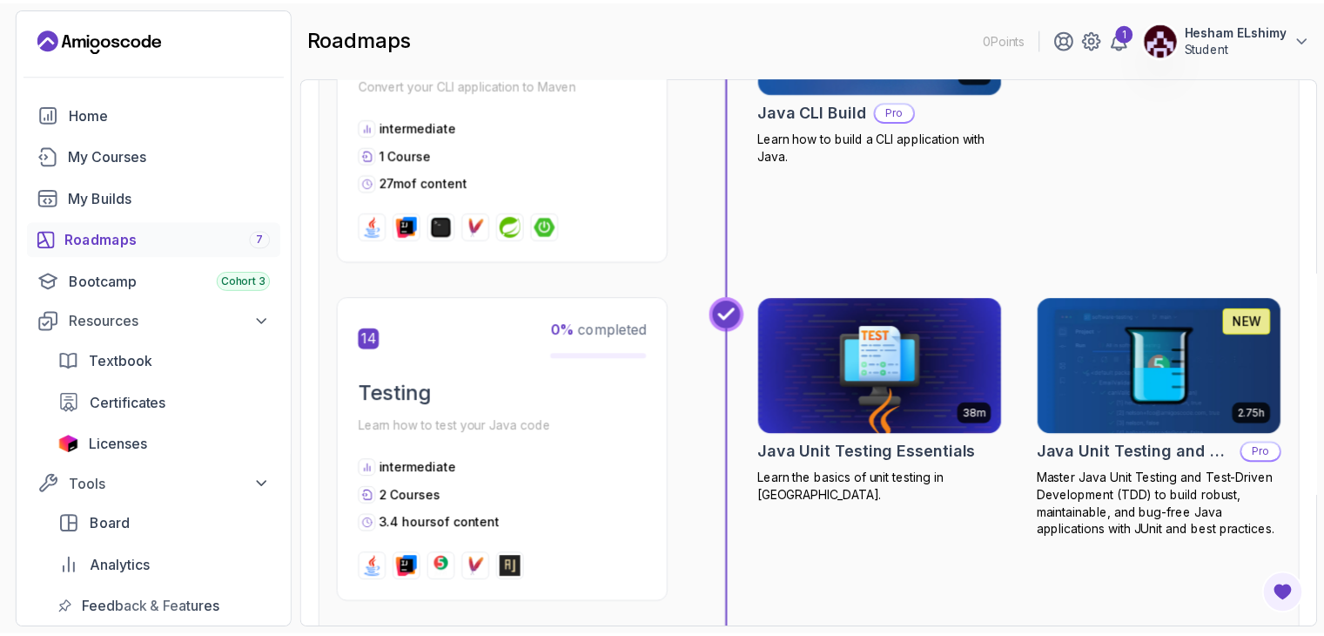
scroll to position [4963, 0]
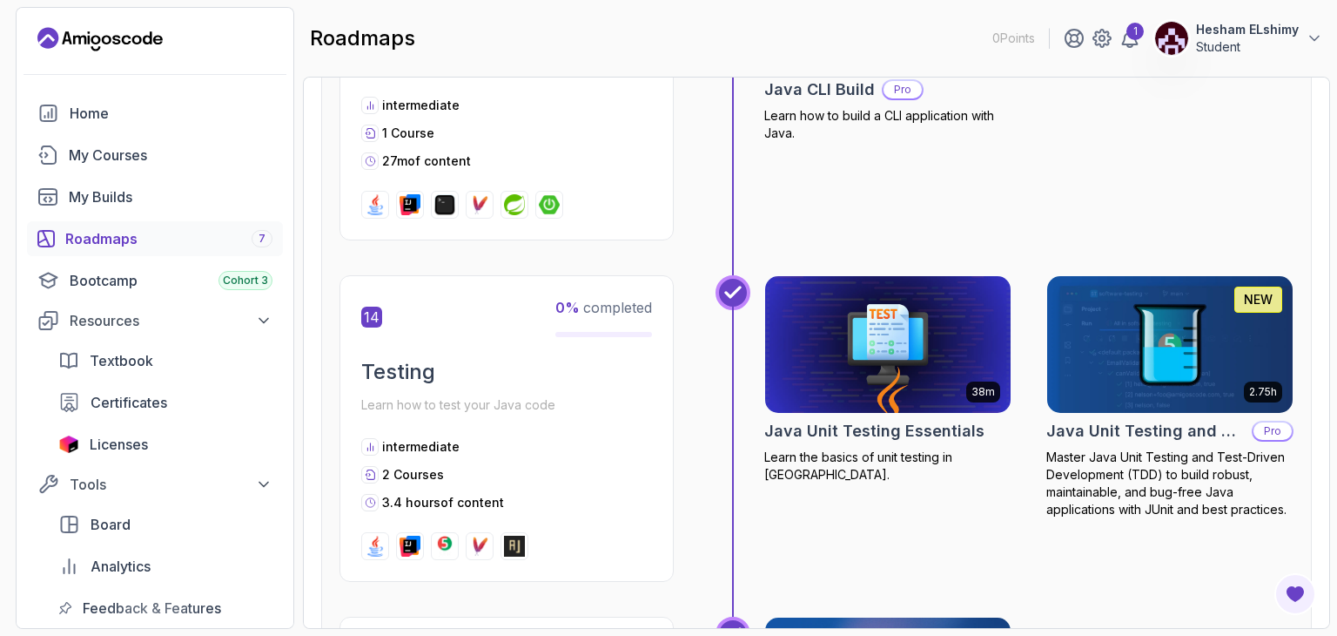
click at [1069, 419] on h2 "Java Unit Testing and TDD" at bounding box center [1146, 431] width 199 height 24
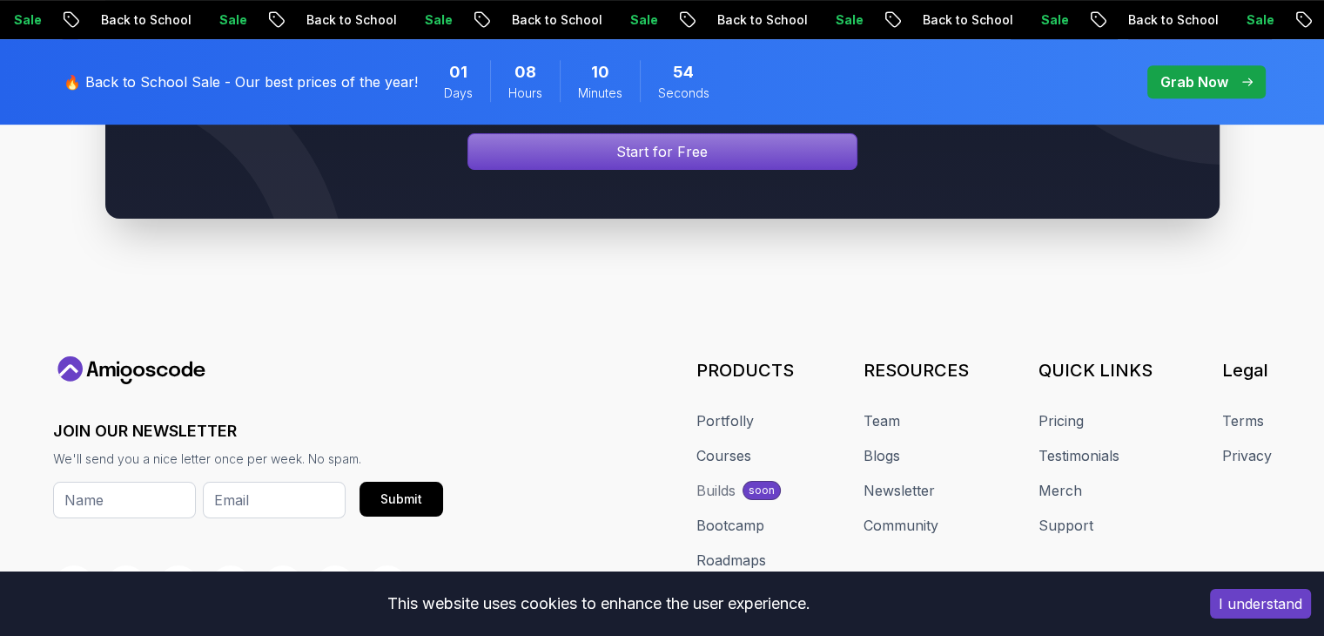
scroll to position [435, 0]
